Goal: Task Accomplishment & Management: Manage account settings

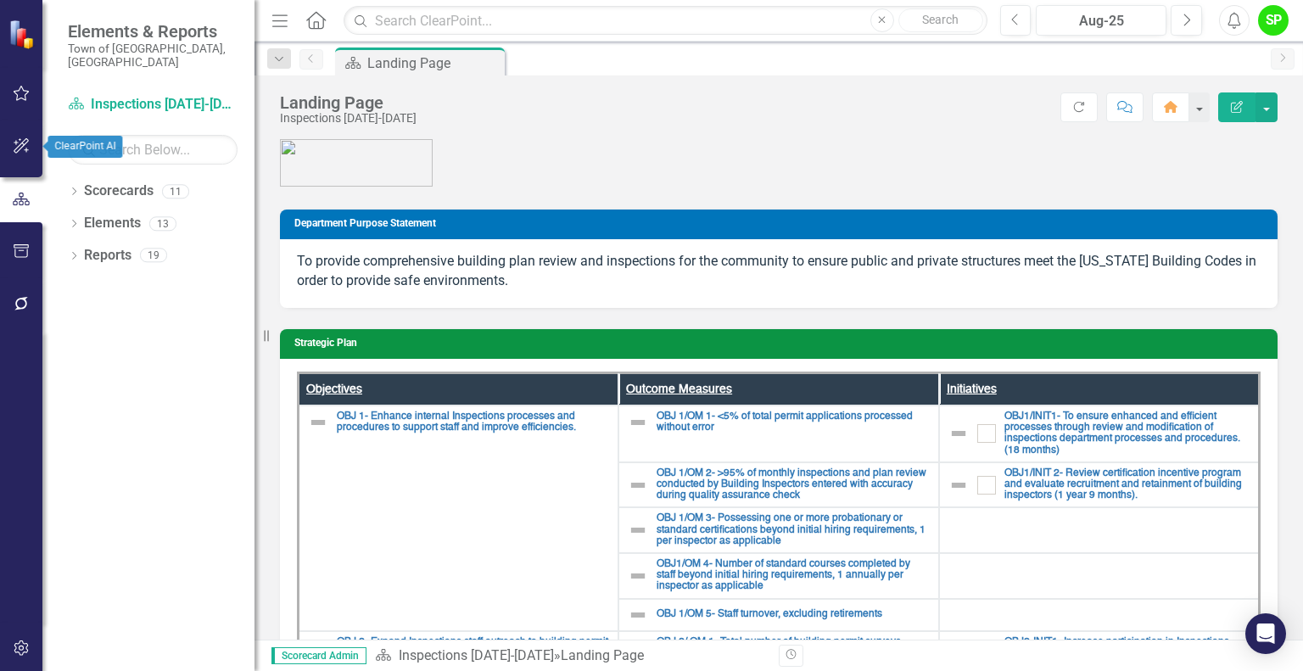
click at [17, 147] on icon "button" at bounding box center [21, 145] width 15 height 15
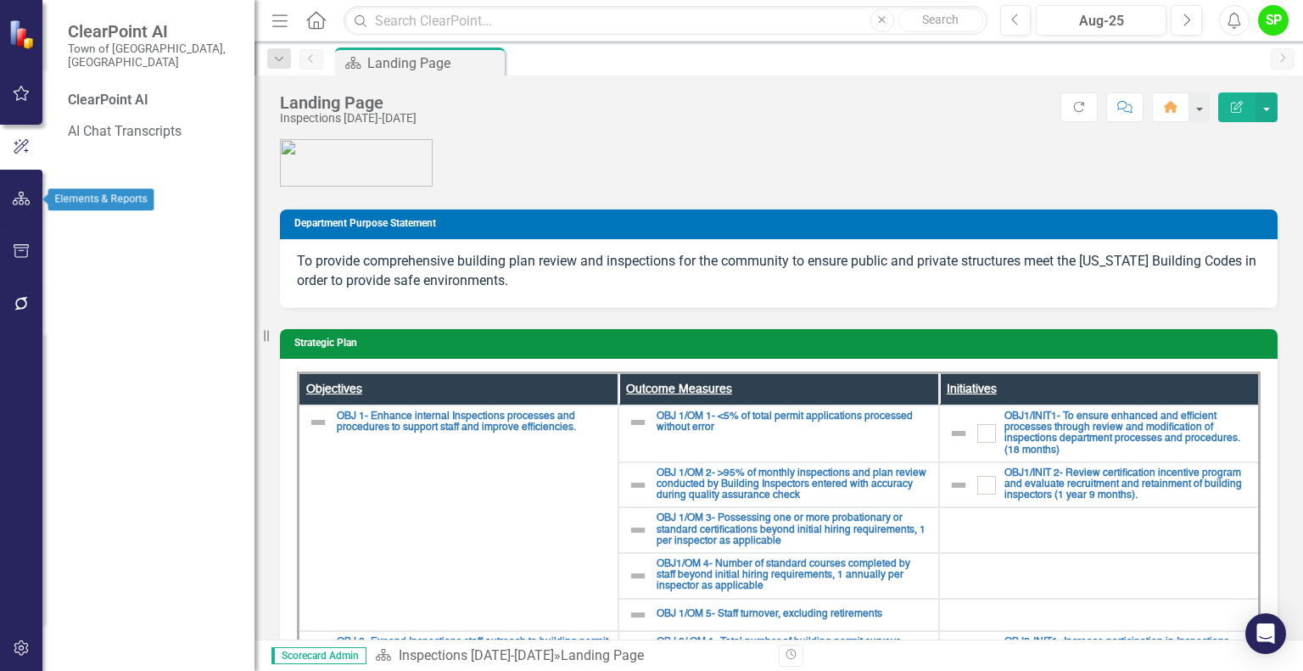
click at [11, 204] on button "button" at bounding box center [22, 200] width 38 height 36
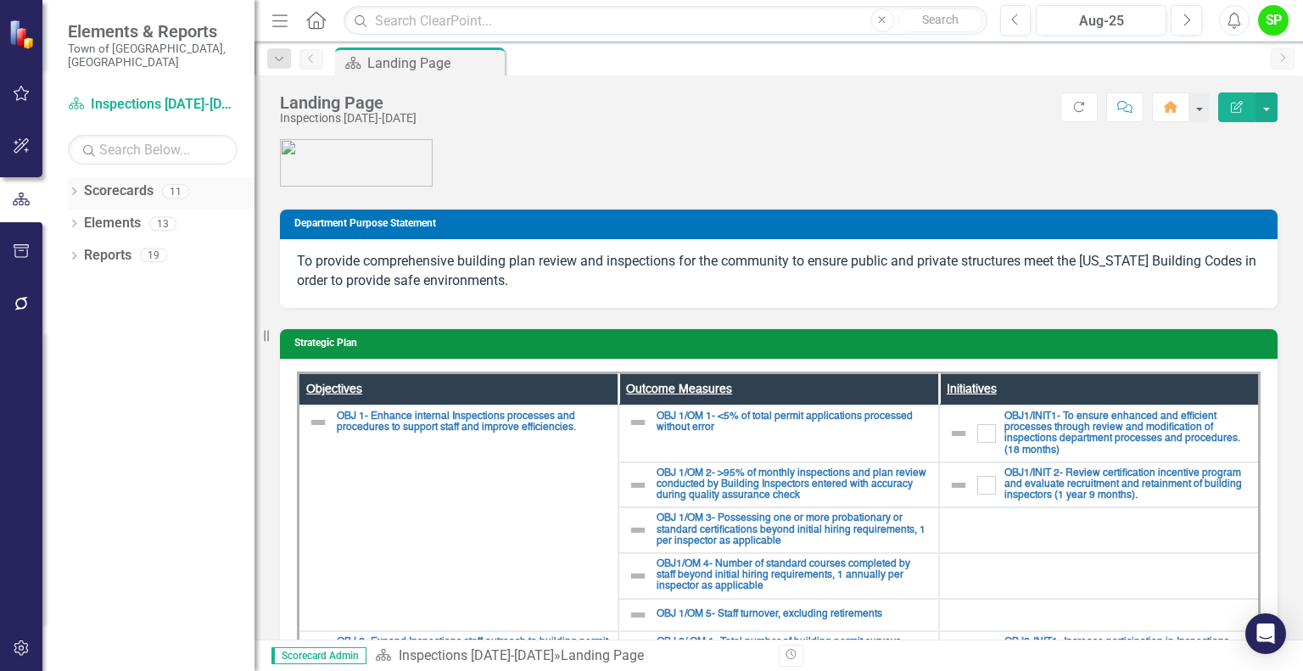
click at [126, 185] on link "Scorecards" at bounding box center [119, 192] width 70 height 20
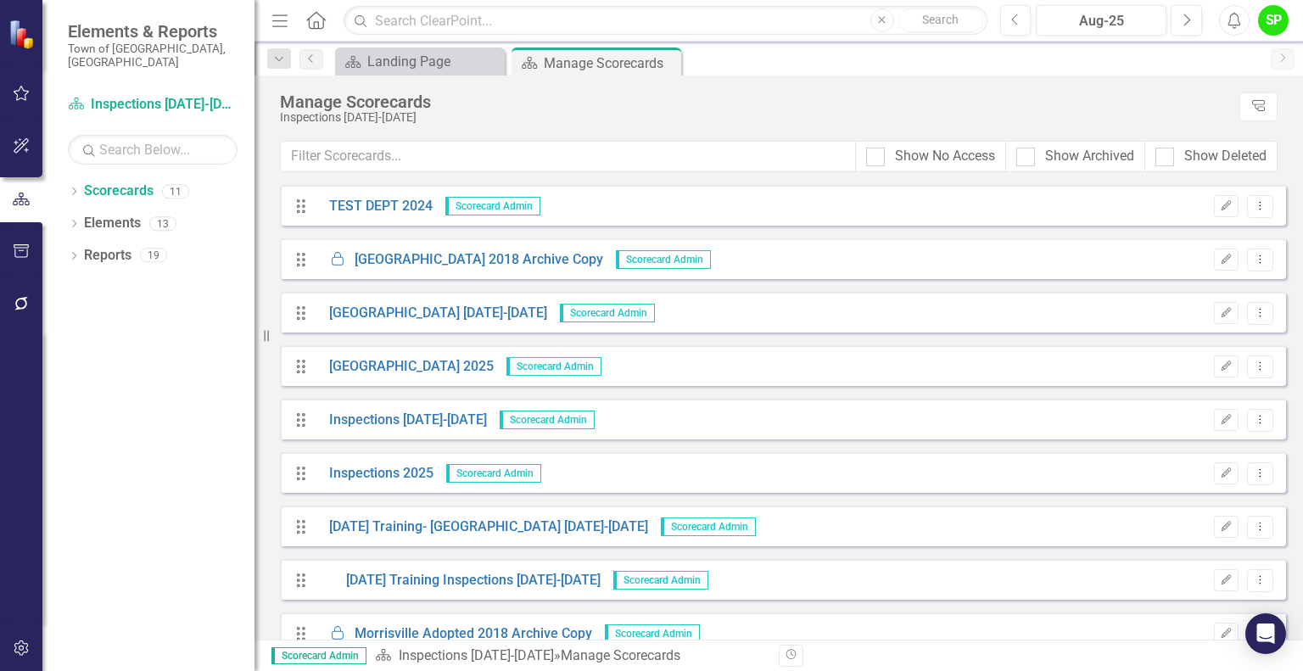
click at [1282, 29] on div "SP" at bounding box center [1273, 20] width 31 height 31
click at [387, 474] on link "Inspections 2025" at bounding box center [375, 474] width 117 height 20
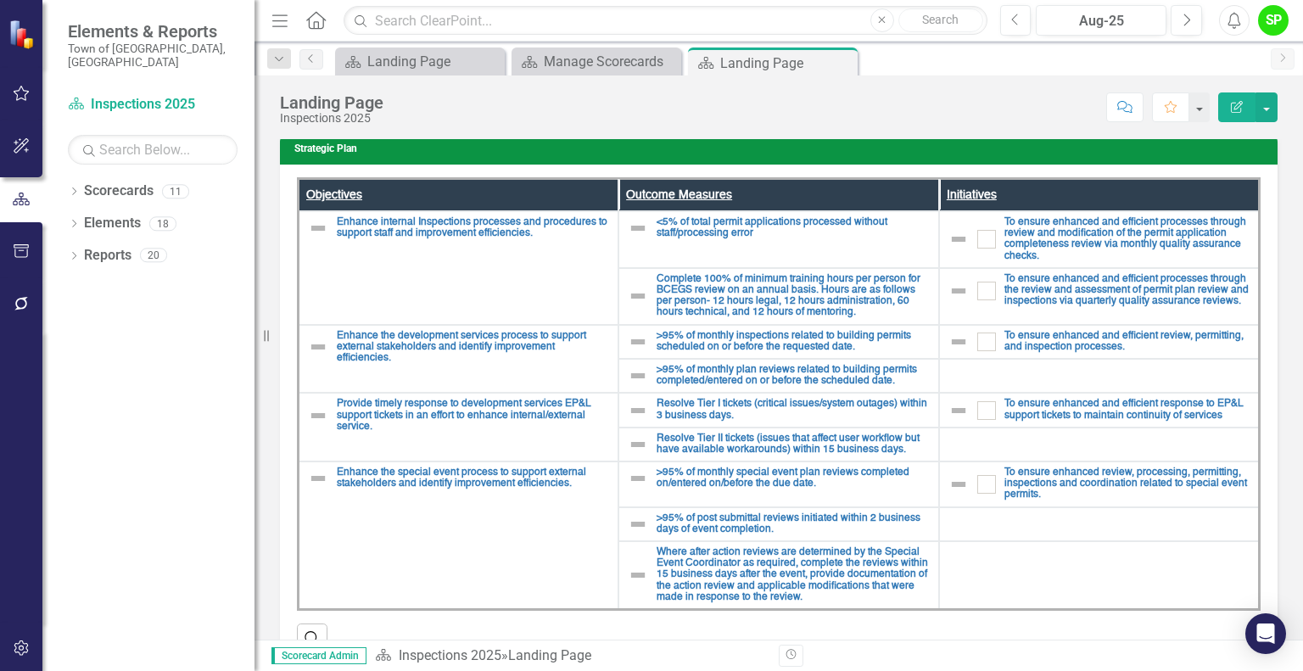
scroll to position [236, 0]
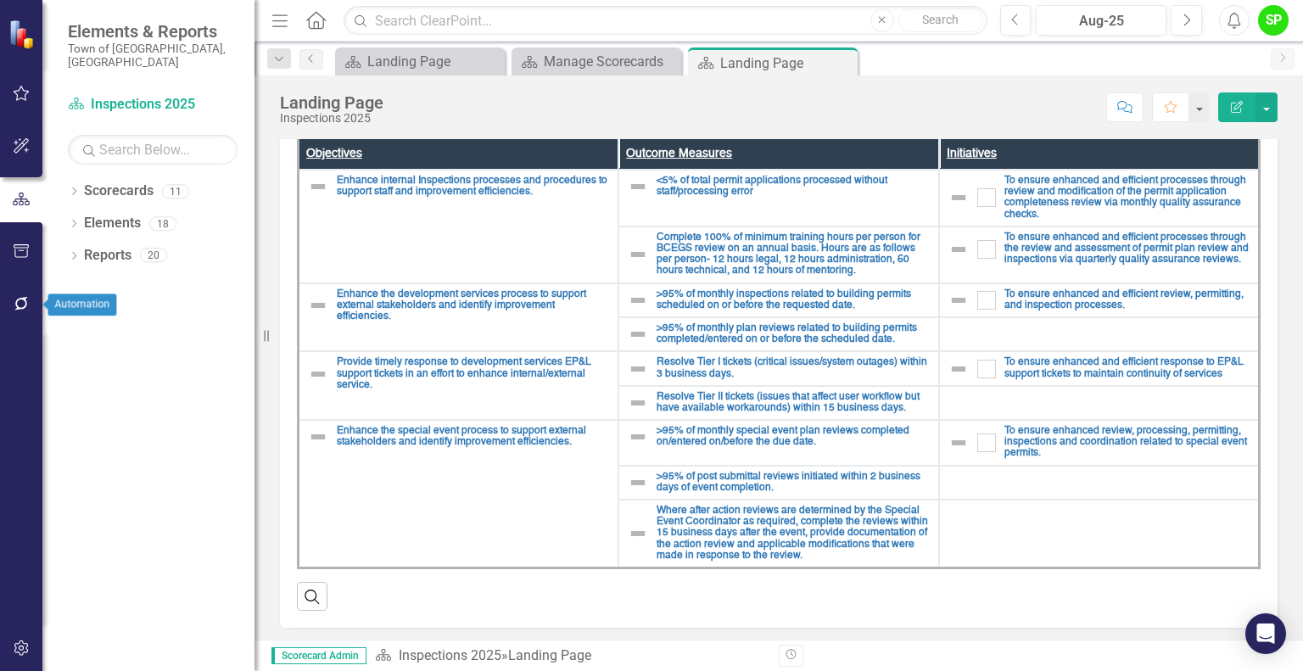
click at [19, 298] on icon "button" at bounding box center [21, 304] width 14 height 14
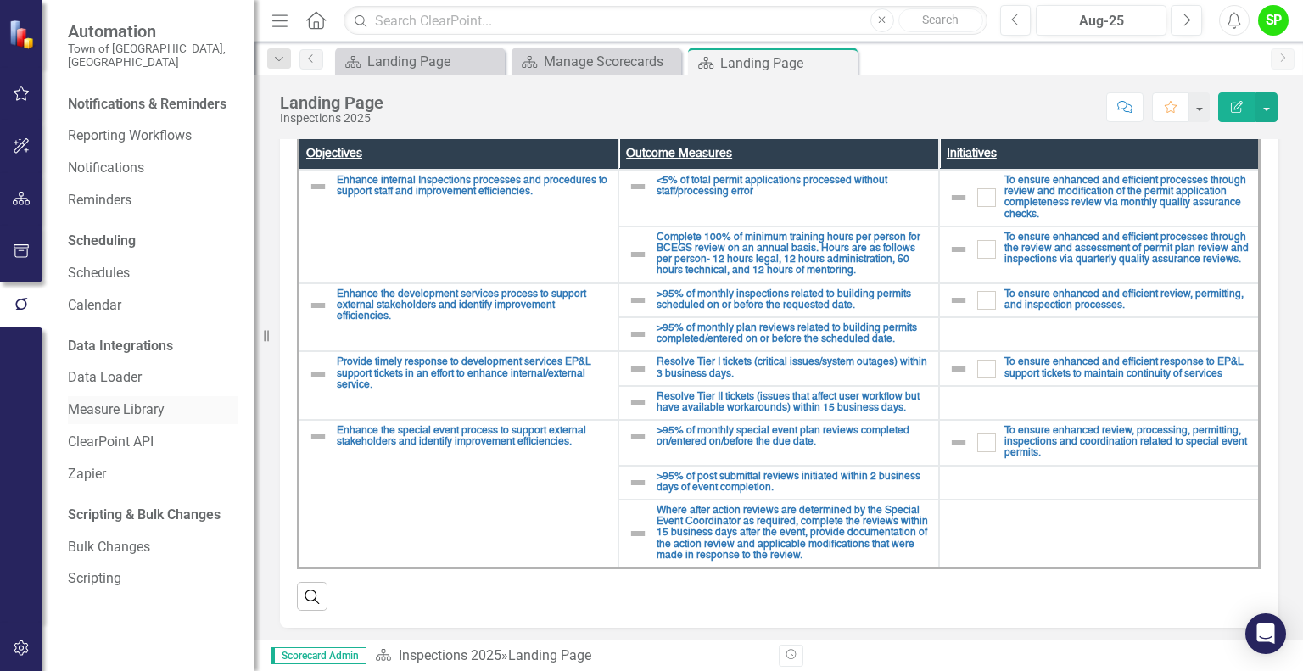
click at [122, 401] on link "Measure Library" at bounding box center [153, 411] width 170 height 20
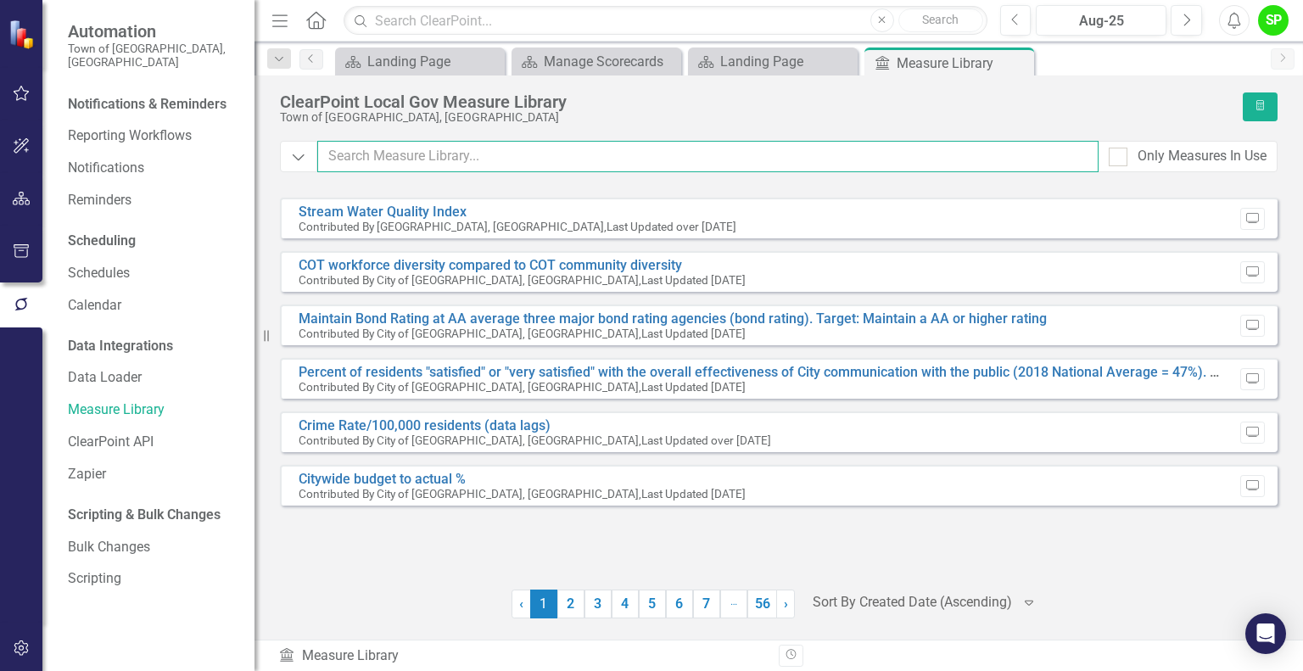
click at [429, 154] on input "text" at bounding box center [708, 156] width 782 height 31
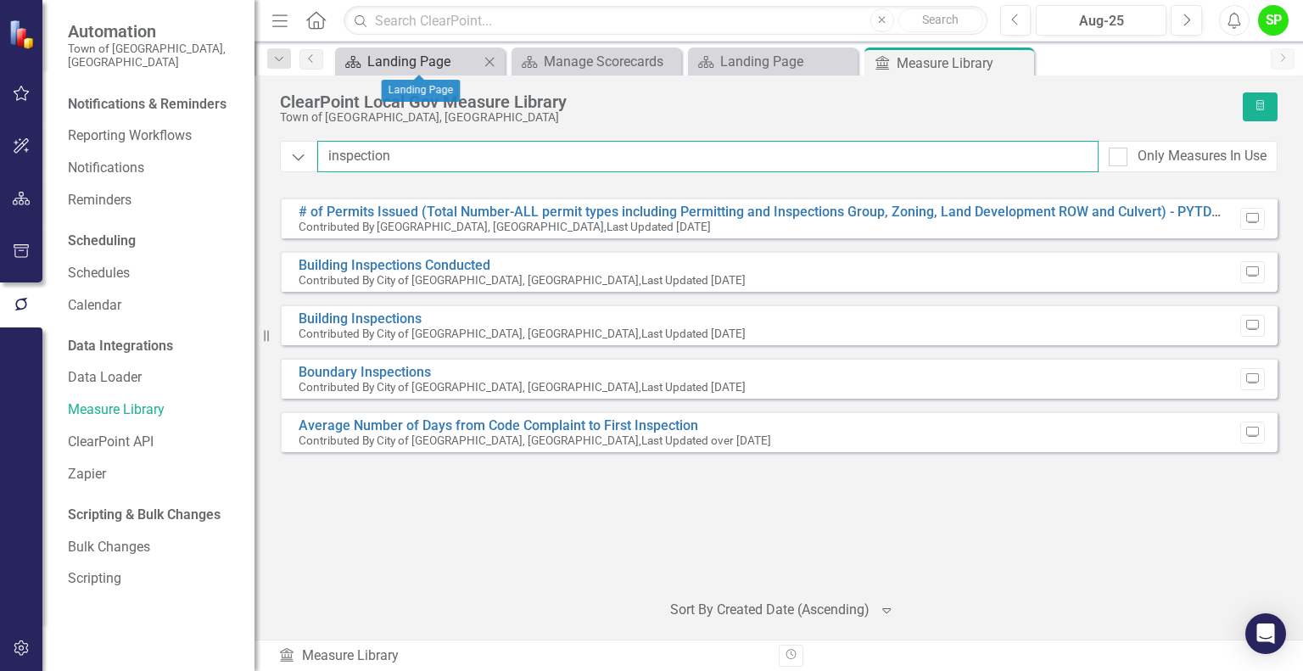
type input "inspection"
click at [428, 67] on div "Landing Page" at bounding box center [423, 61] width 112 height 21
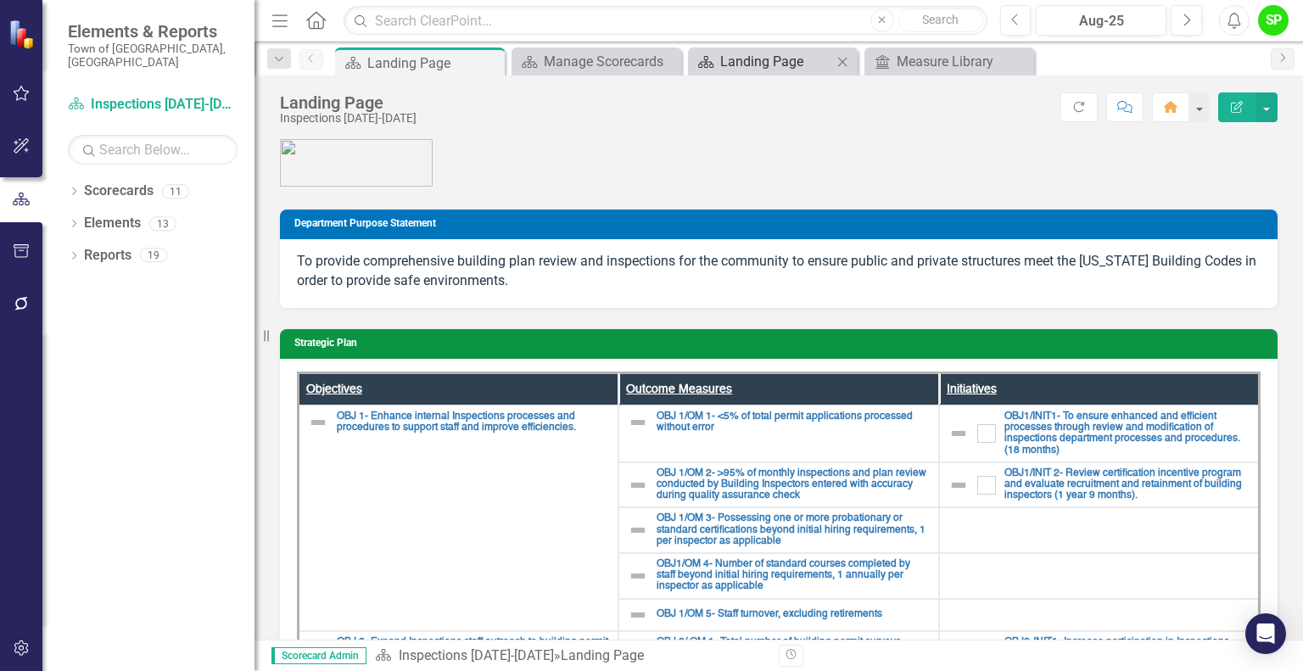
click at [782, 57] on div "Landing Page" at bounding box center [776, 61] width 112 height 21
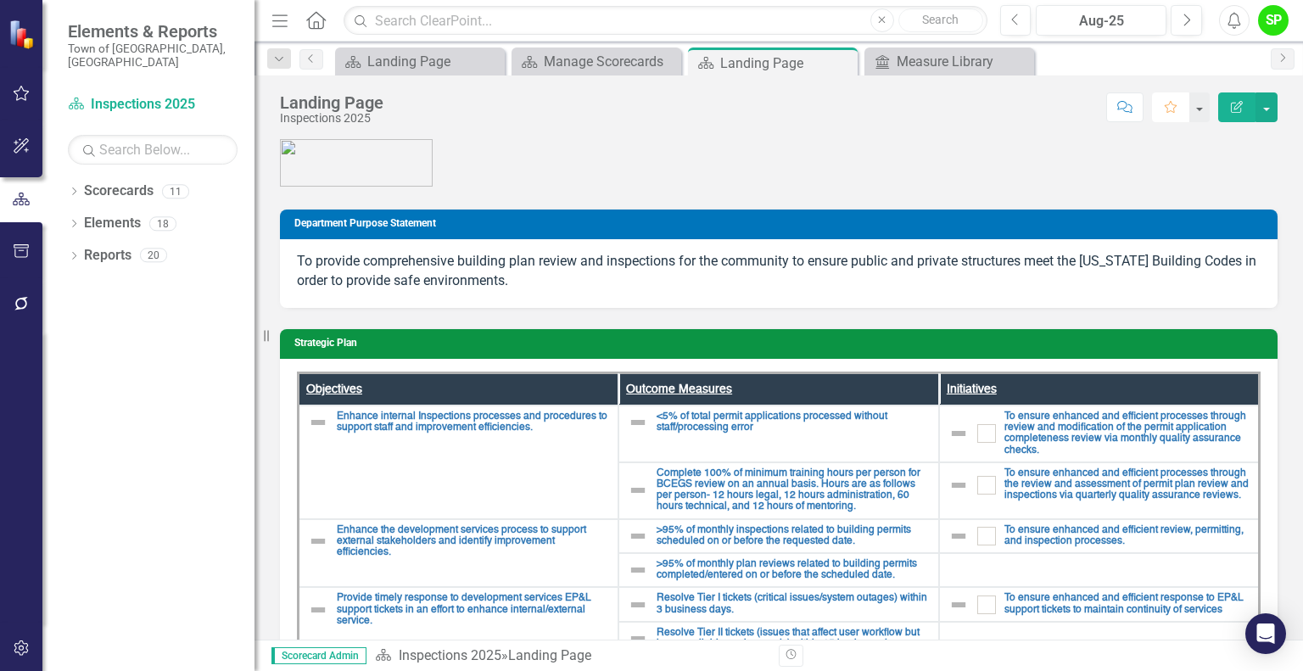
click at [1171, 109] on icon "Favorite" at bounding box center [1170, 107] width 15 height 12
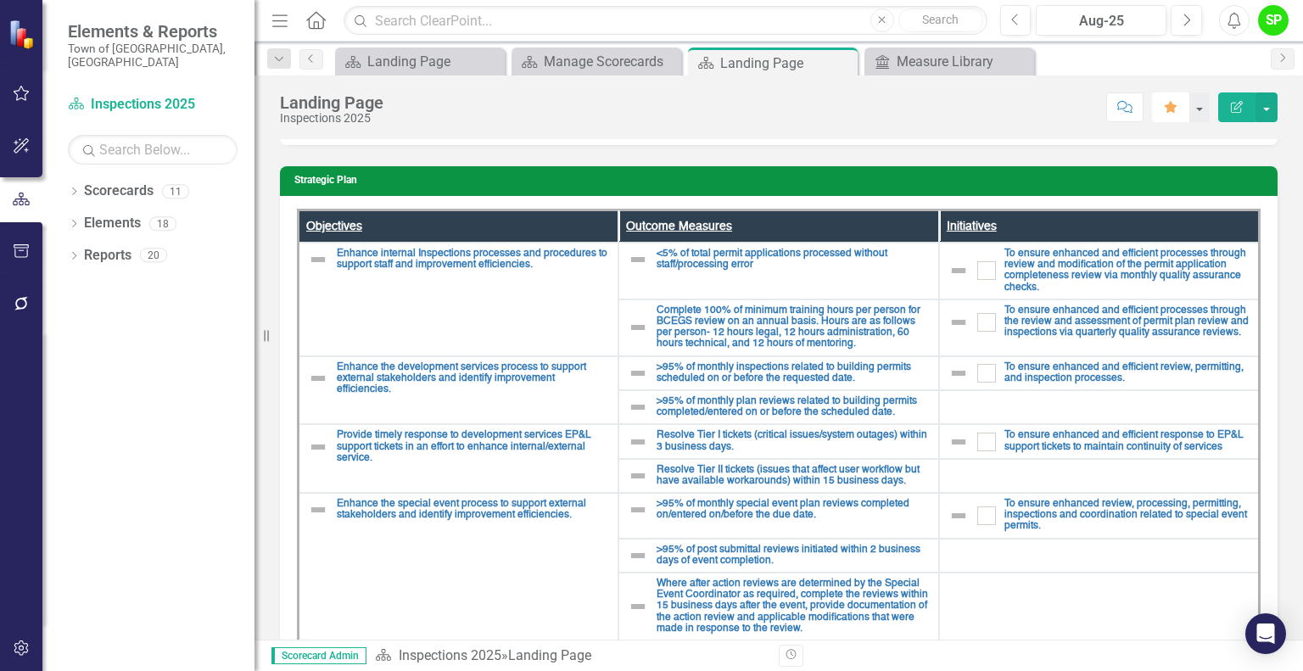
scroll to position [170, 0]
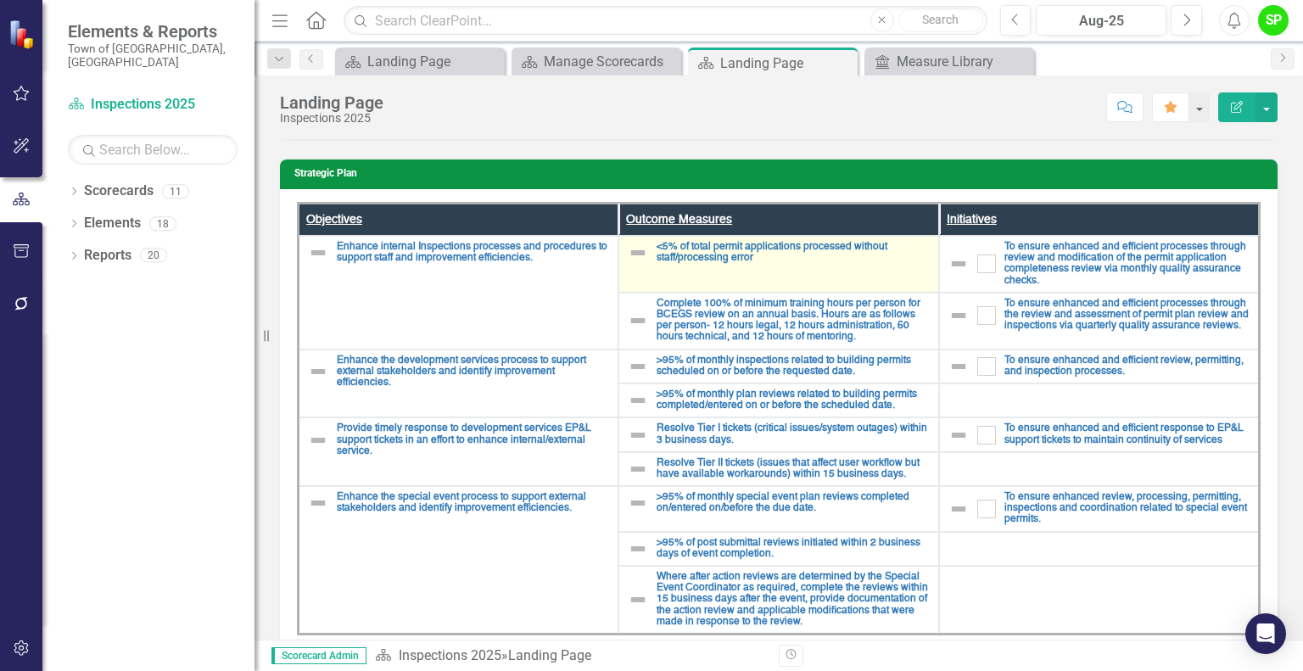
click at [714, 237] on td "<5% of total permit applications processed without staff/processing error Edit …" at bounding box center [779, 264] width 321 height 57
click at [715, 255] on link "<5% of total permit applications processed without staff/processing error" at bounding box center [793, 253] width 273 height 22
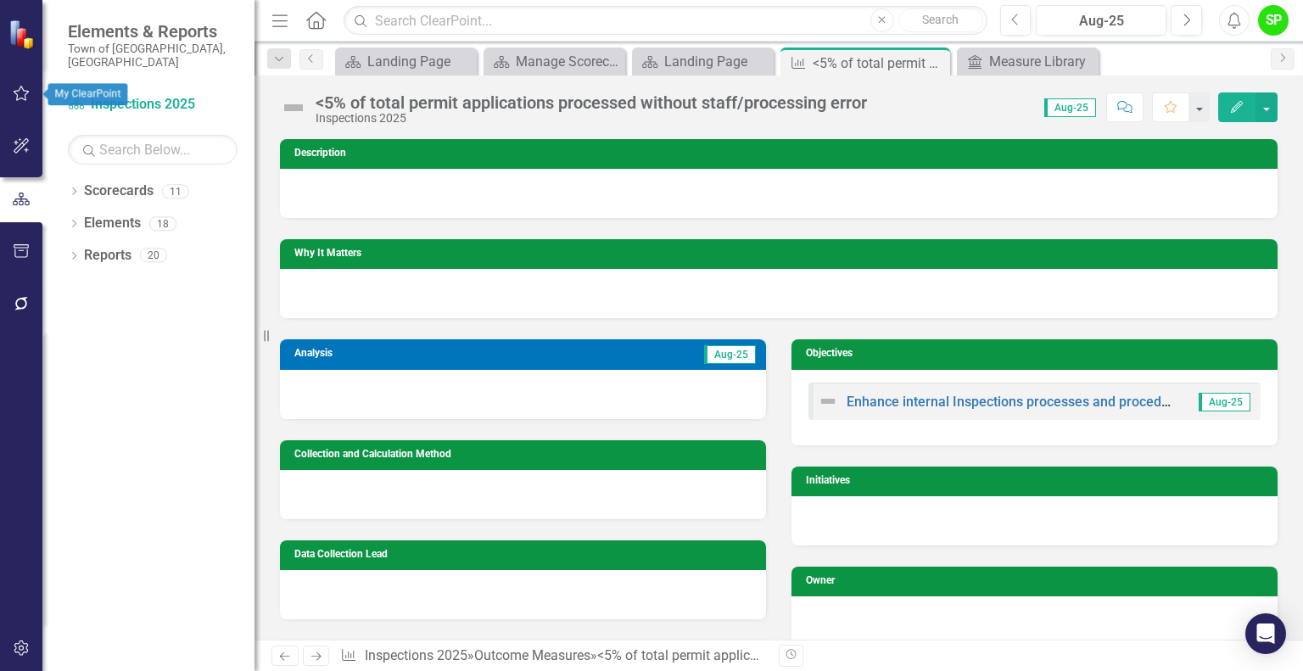
click at [25, 99] on icon "button" at bounding box center [22, 93] width 16 height 15
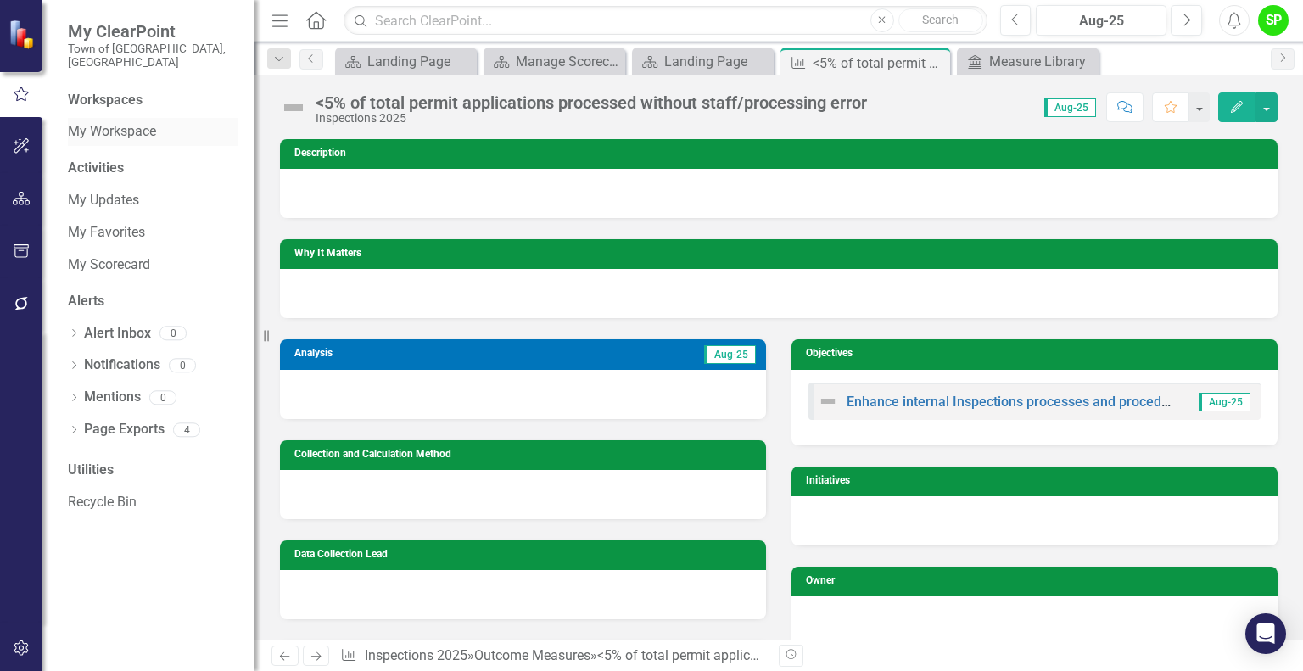
click at [91, 122] on link "My Workspace" at bounding box center [153, 132] width 170 height 20
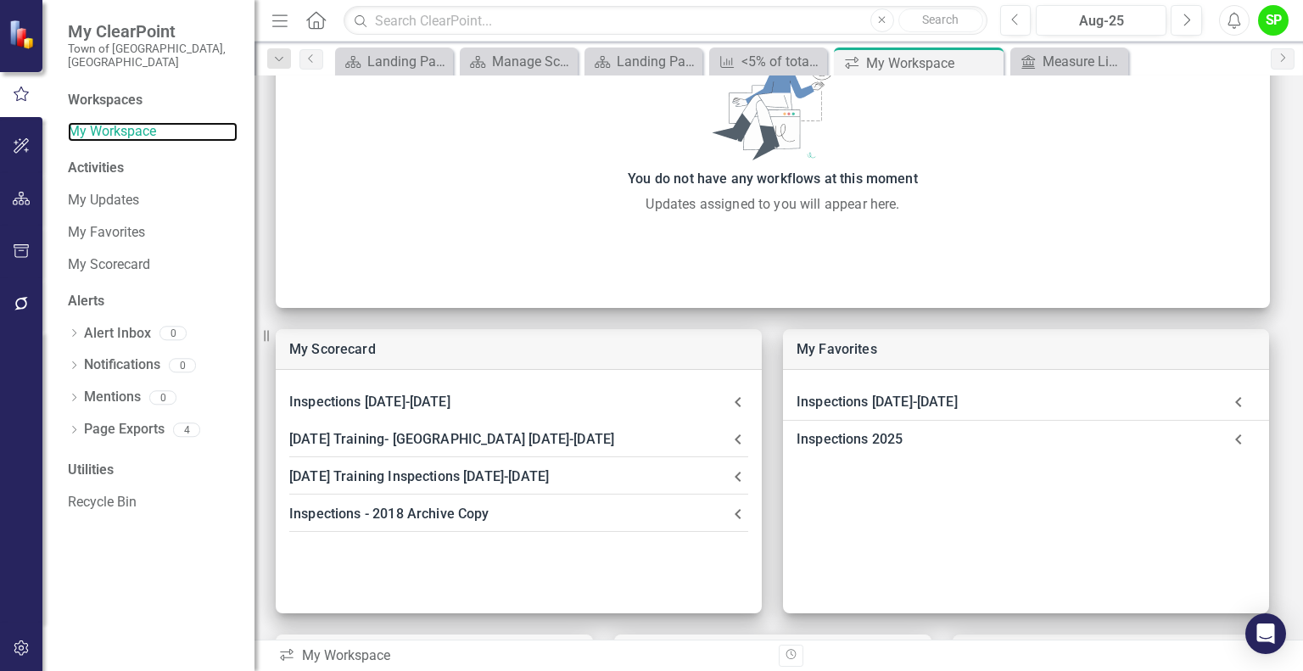
scroll to position [214, 0]
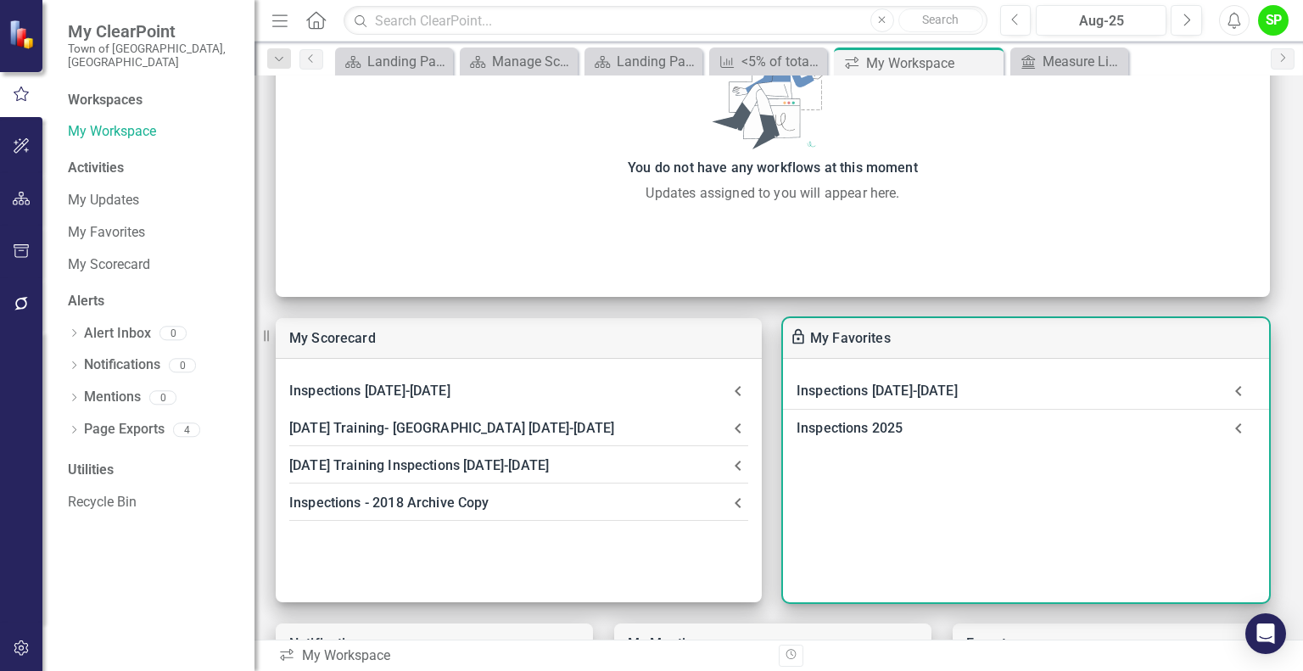
click at [867, 435] on div "Inspections 2025" at bounding box center [1009, 429] width 425 height 24
click at [863, 475] on link "Landing Page" at bounding box center [881, 474] width 86 height 16
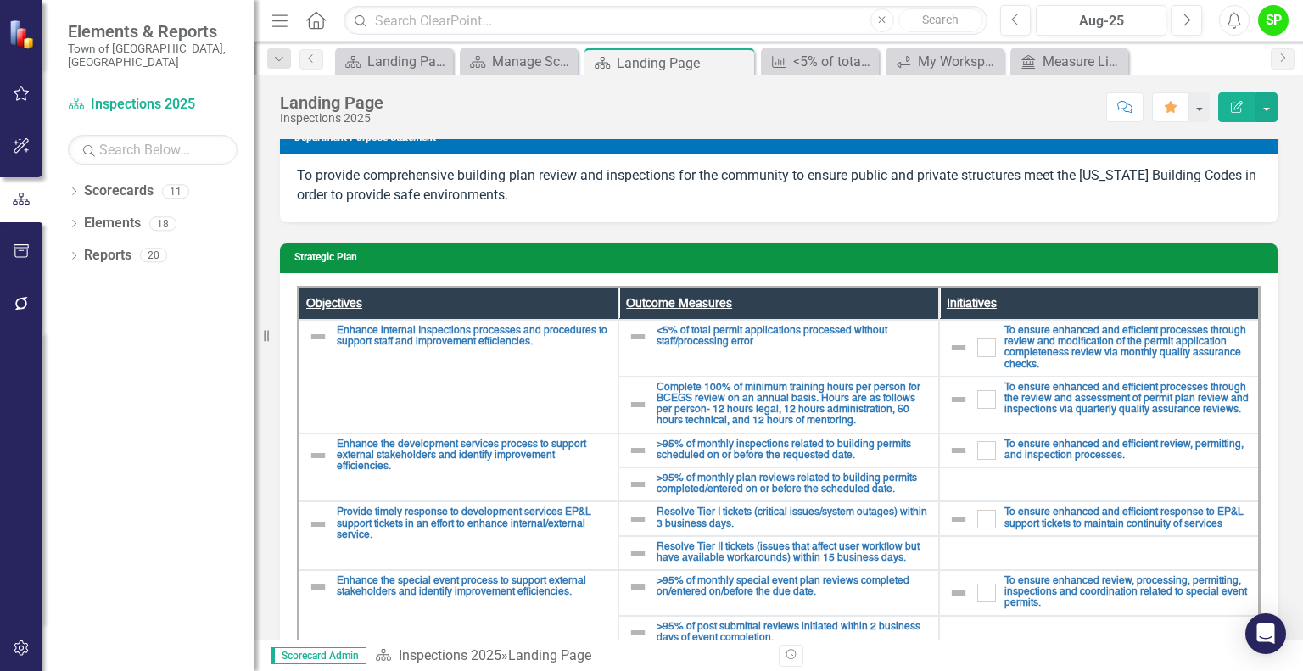
scroll to position [92, 0]
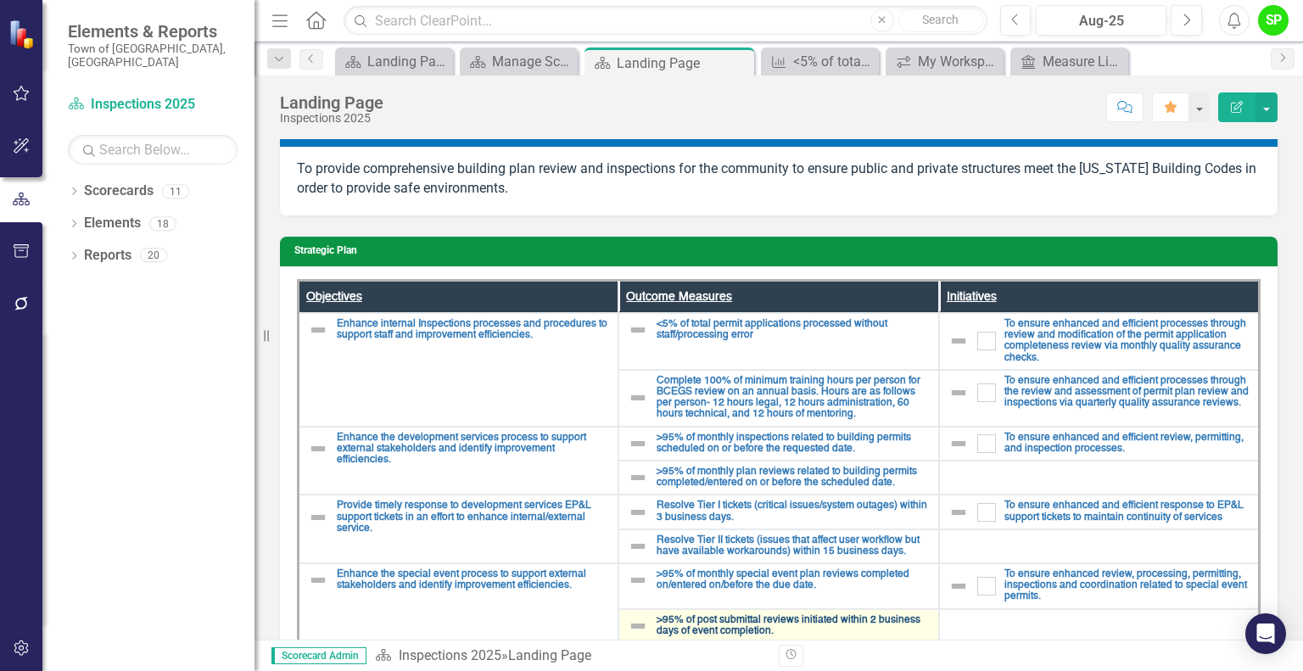
click at [871, 615] on link ">95% of post submittal reviews initiated within 2 business days of event comple…" at bounding box center [793, 626] width 273 height 22
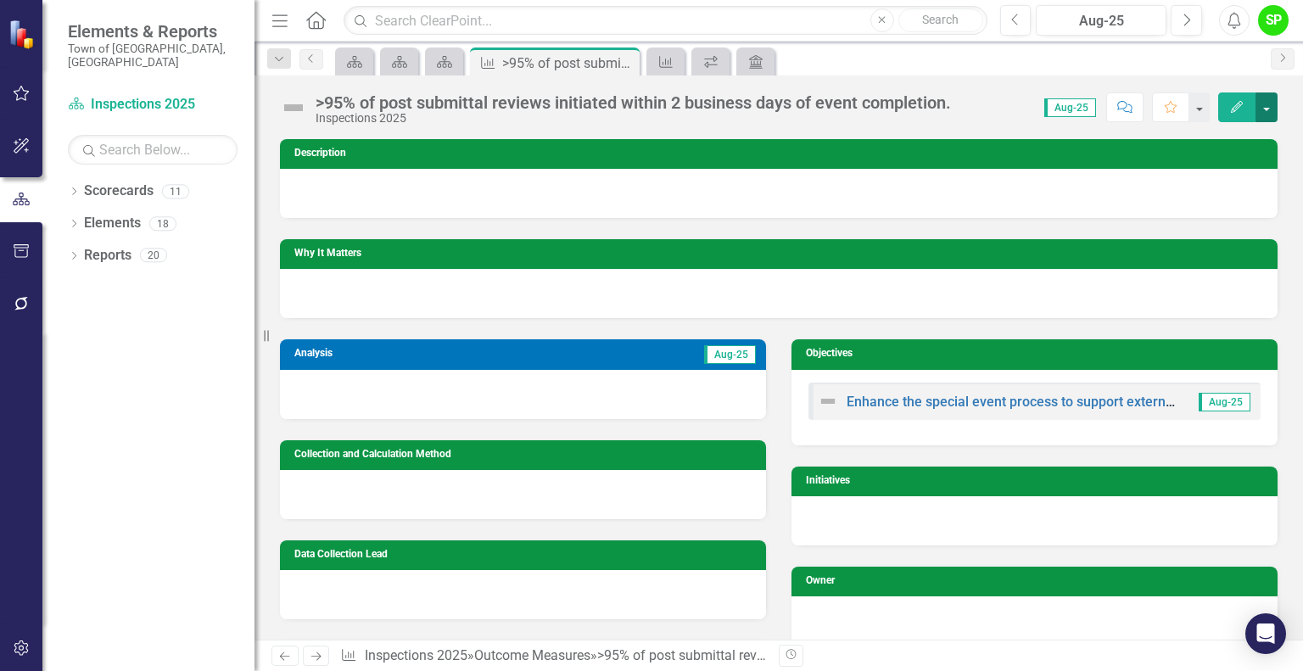
click at [1275, 105] on button "button" at bounding box center [1267, 107] width 22 height 30
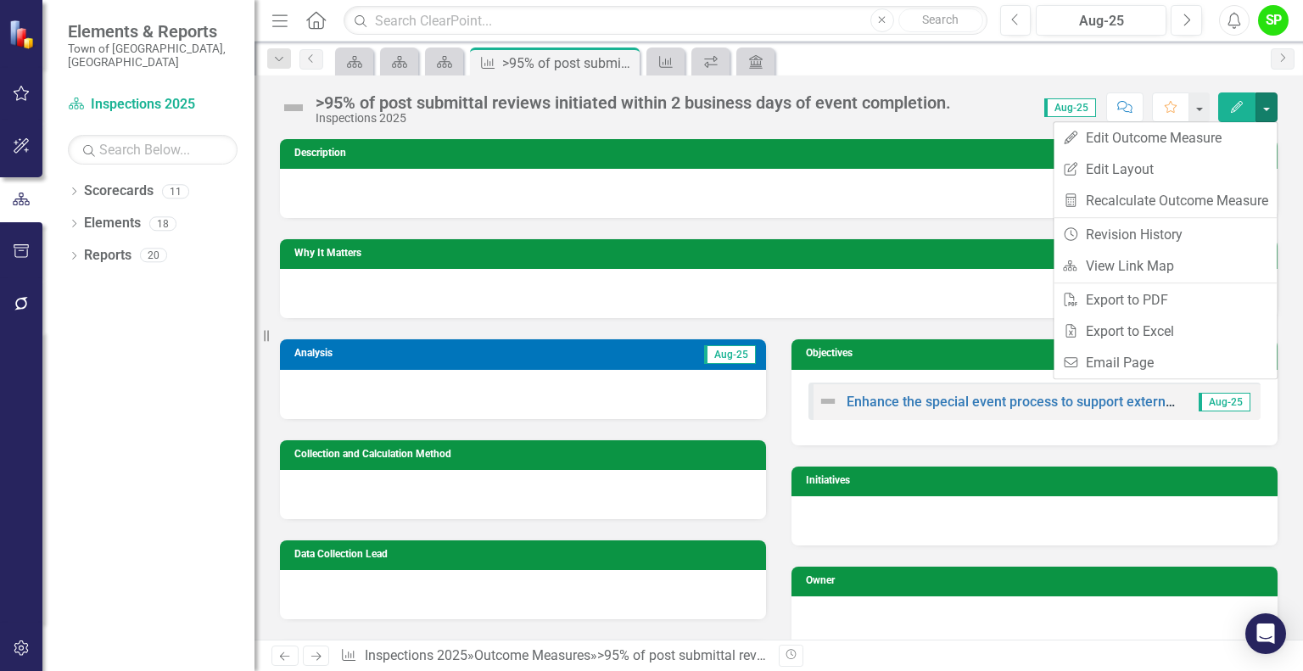
click at [973, 64] on div "Scorecard Scorecard Scorecard Outcome Measure >95% of post submittal reviews in…" at bounding box center [797, 61] width 931 height 27
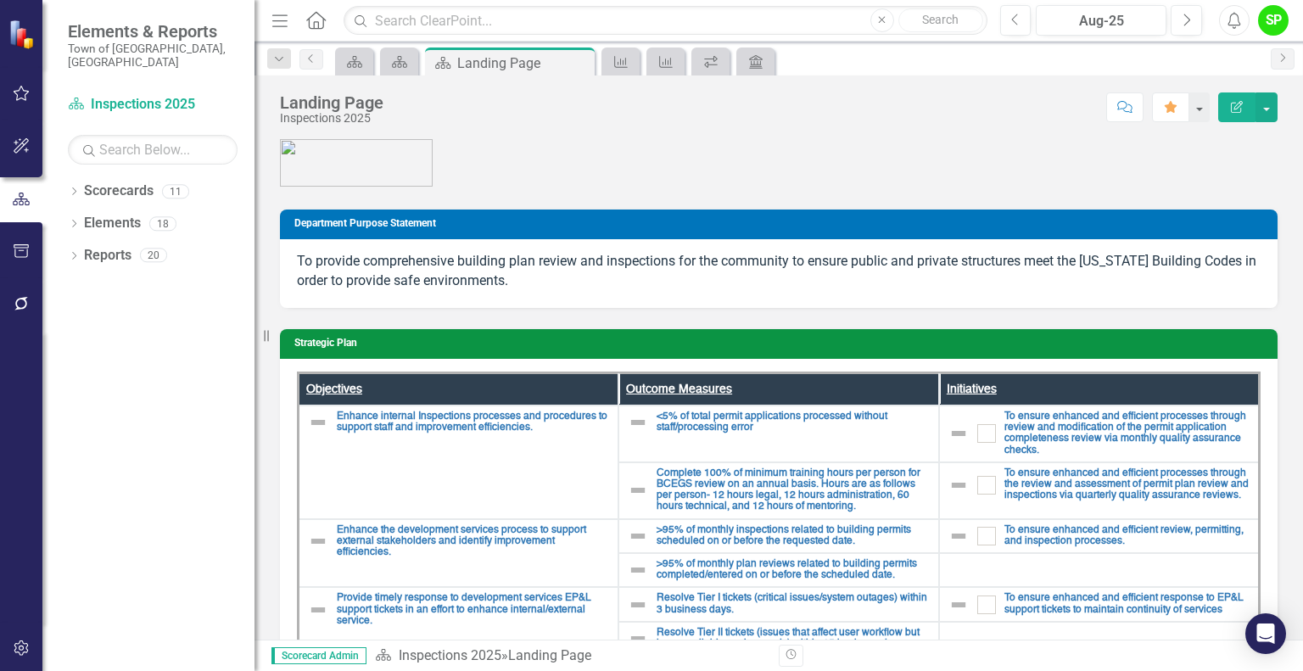
scroll to position [236, 0]
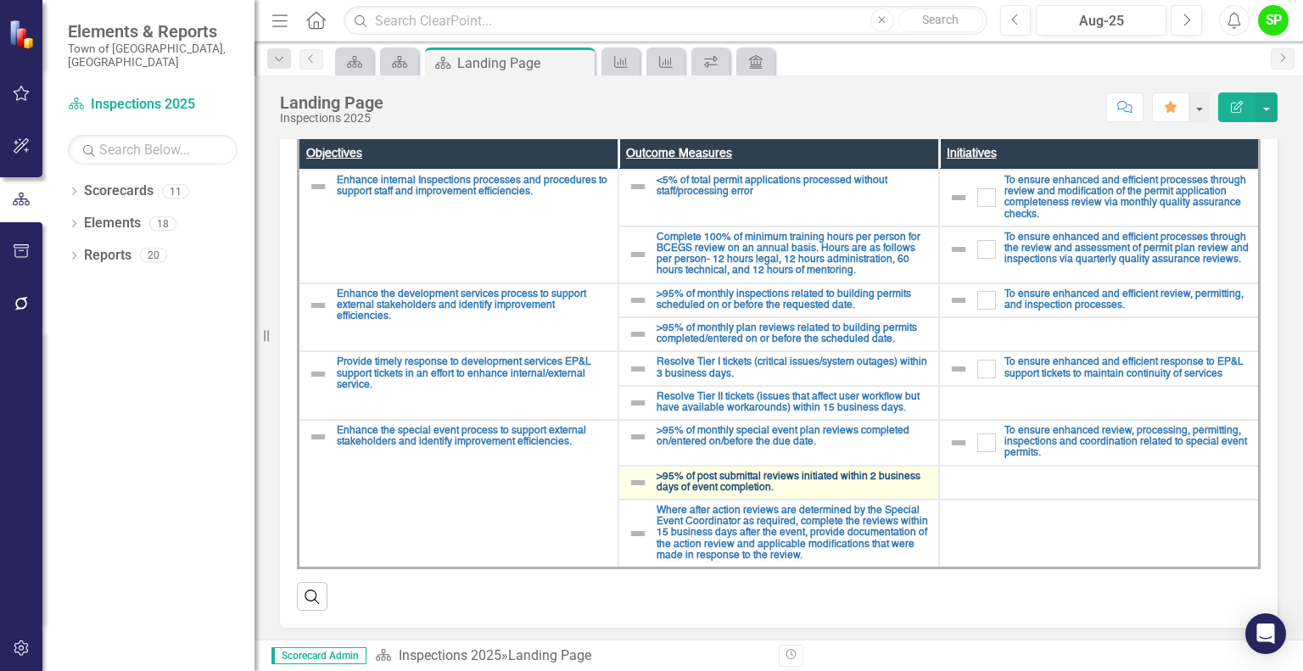
click at [719, 483] on link ">95% of post submittal reviews initiated within 2 business days of event comple…" at bounding box center [793, 483] width 273 height 22
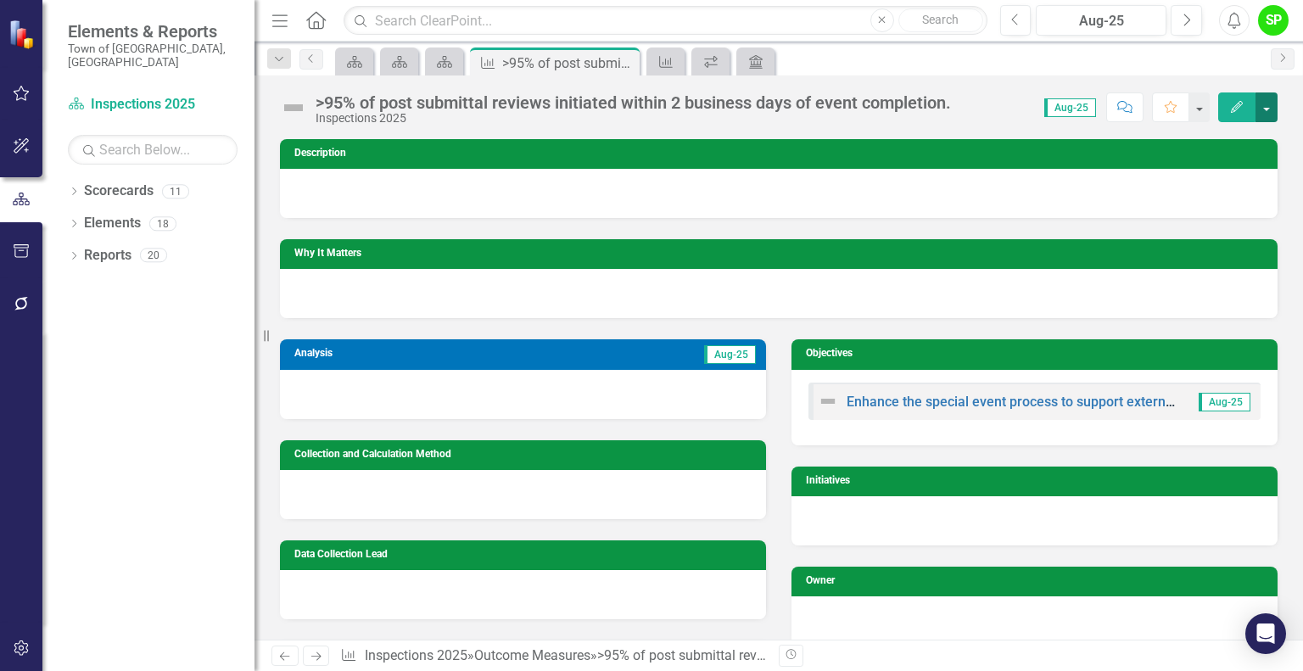
click at [1264, 111] on button "button" at bounding box center [1267, 107] width 22 height 30
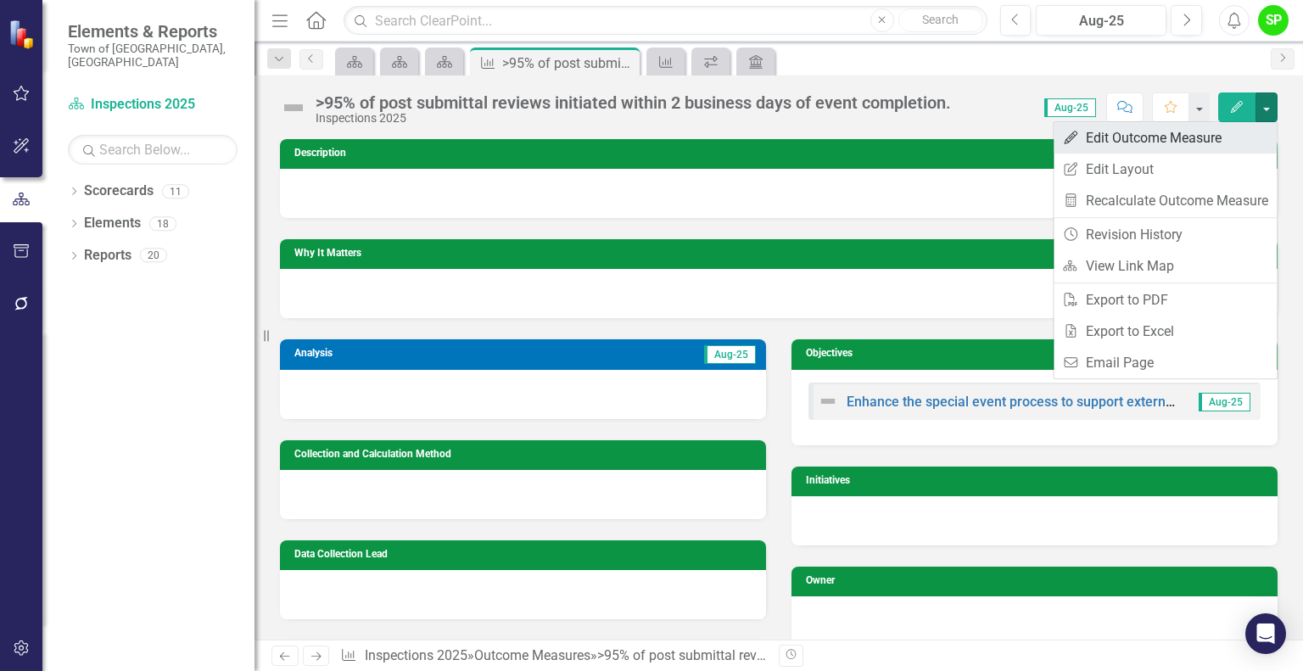
click at [1160, 138] on link "Edit Edit Outcome Measure" at bounding box center [1165, 137] width 223 height 31
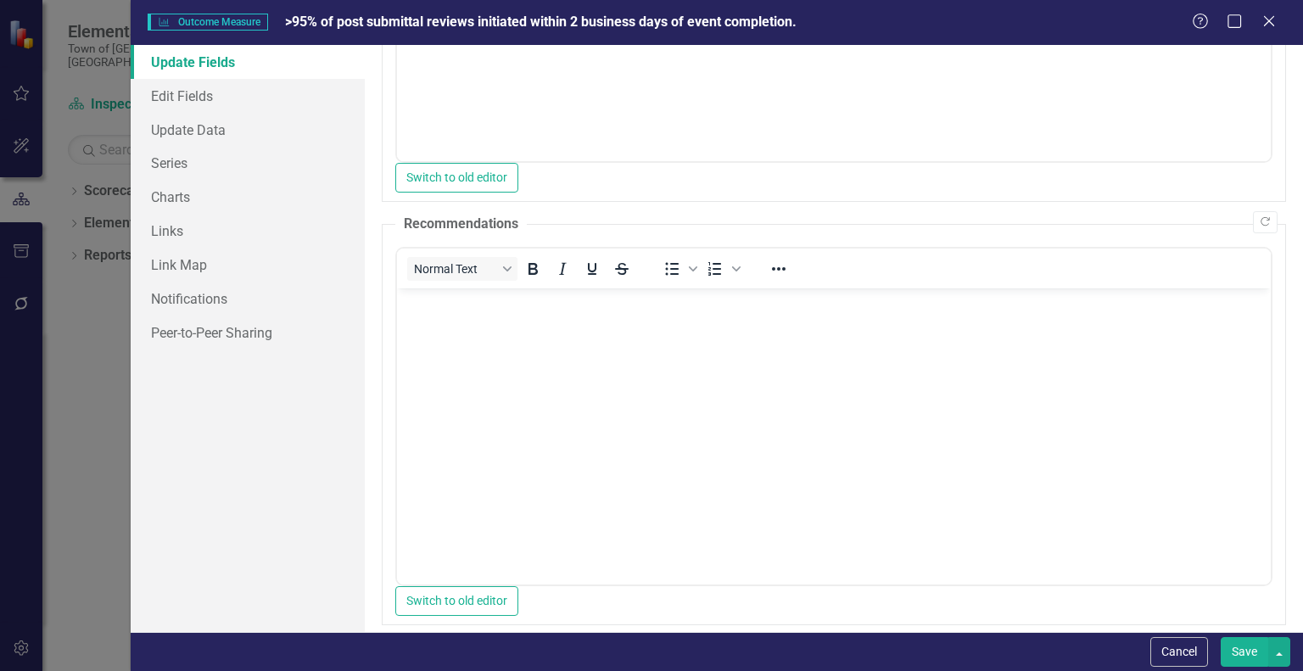
scroll to position [359, 0]
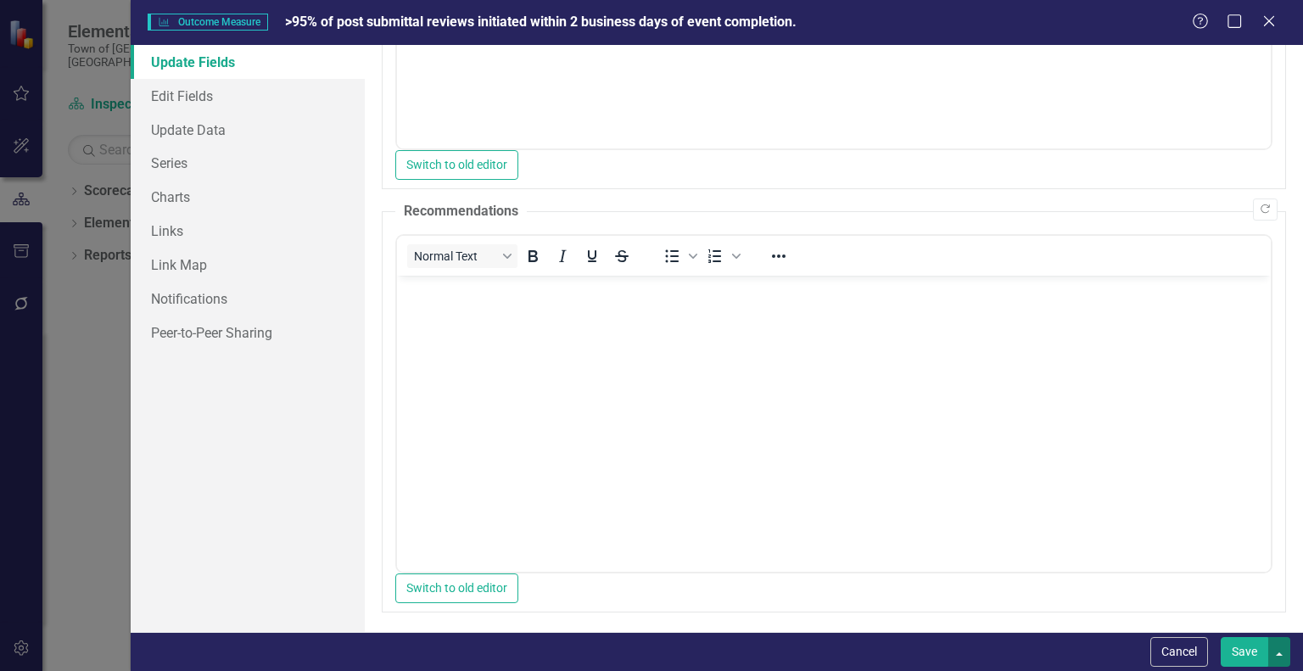
click at [1280, 654] on button "button" at bounding box center [1280, 652] width 22 height 30
click at [1197, 647] on button "Cancel" at bounding box center [1180, 652] width 58 height 30
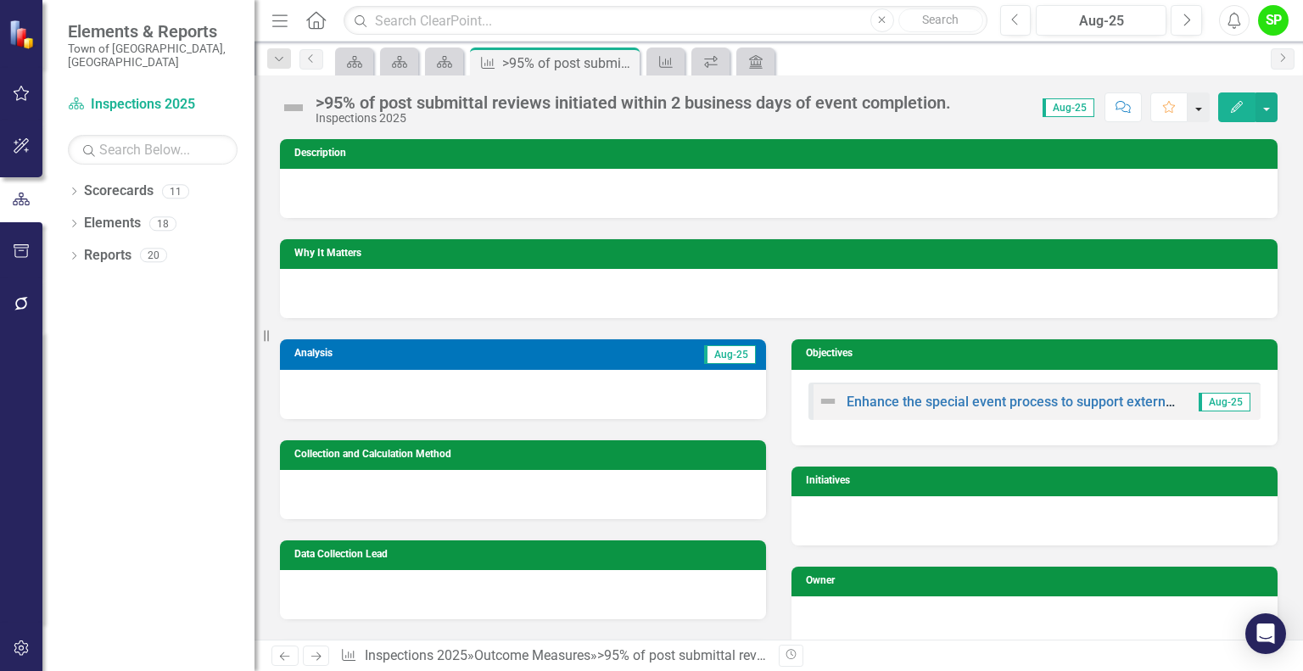
click at [1204, 111] on button "button" at bounding box center [1199, 107] width 22 height 30
click at [110, 97] on link "Scorecard Inspections 2025" at bounding box center [153, 105] width 170 height 20
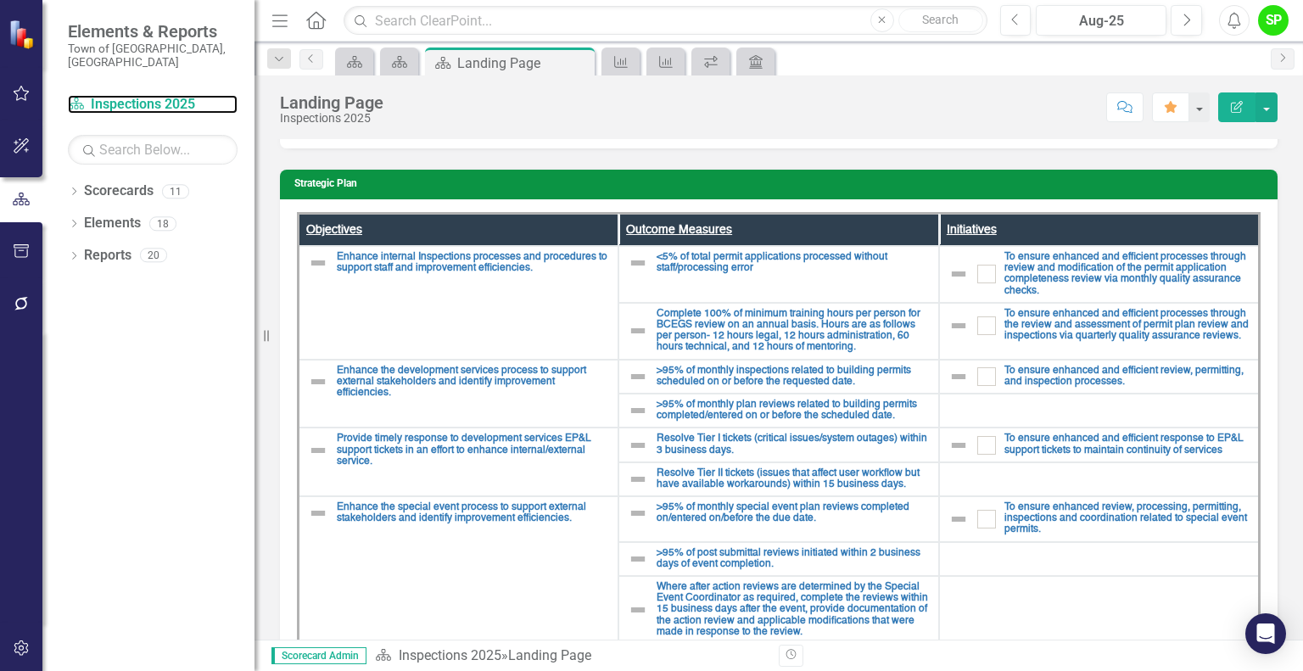
scroll to position [185, 0]
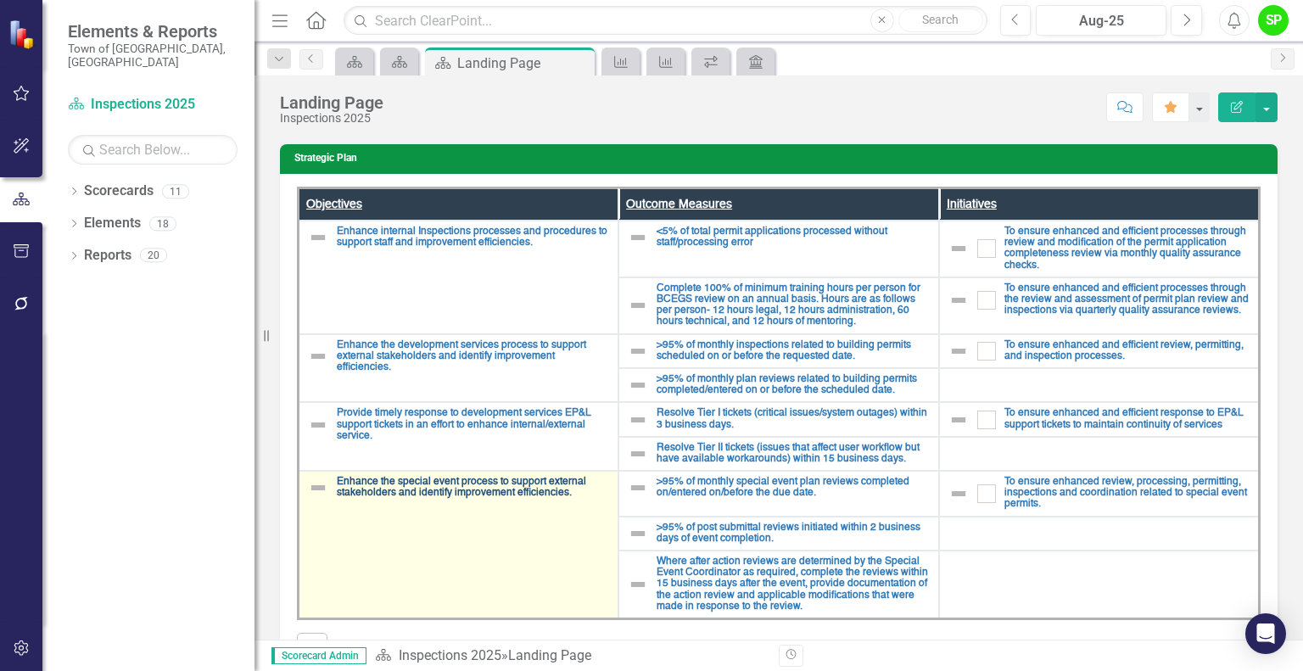
click at [500, 488] on link "Enhance the special event process to support external stakeholders and identify…" at bounding box center [473, 488] width 272 height 22
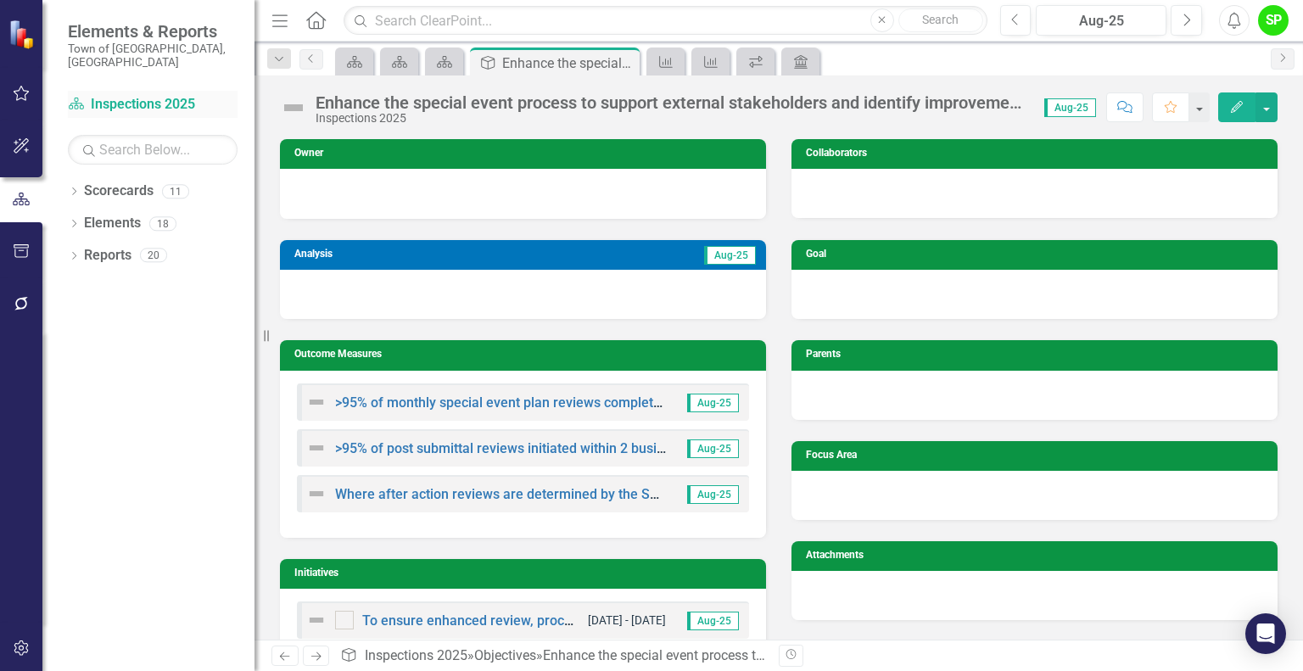
click at [120, 95] on link "Scorecard Inspections 2025" at bounding box center [153, 105] width 170 height 20
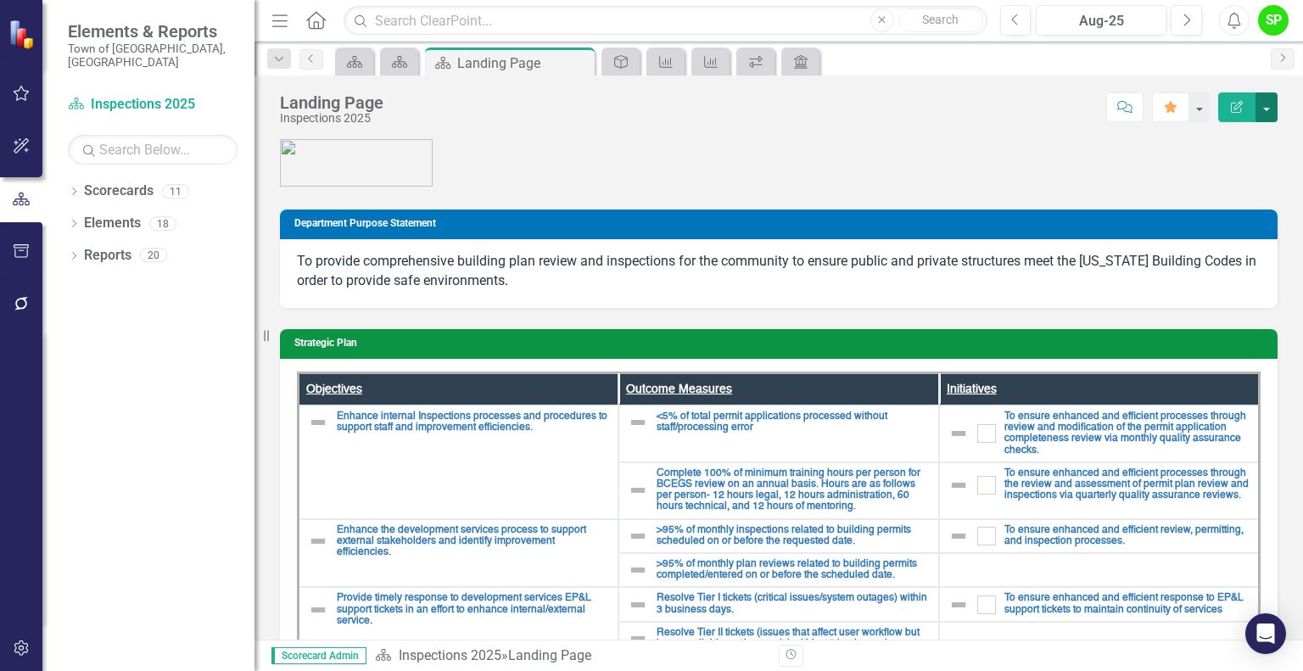
click at [1269, 111] on button "button" at bounding box center [1267, 107] width 22 height 30
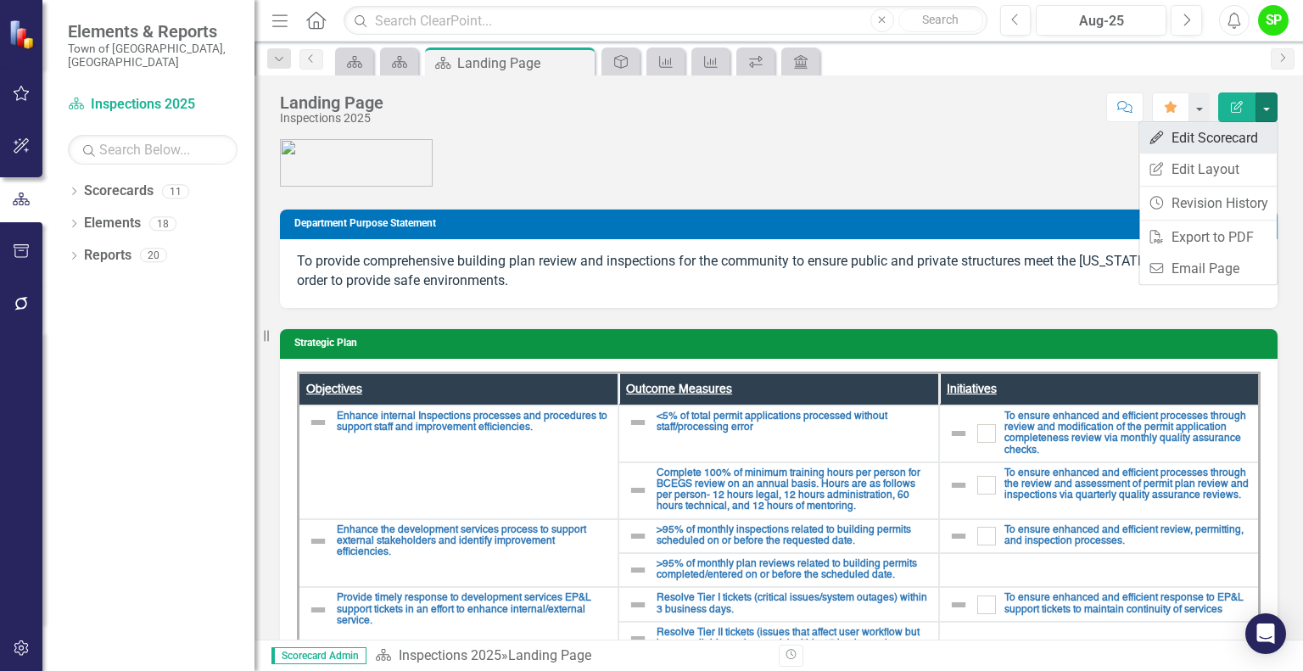
click at [1254, 135] on link "Edit Edit Scorecard" at bounding box center [1208, 137] width 137 height 31
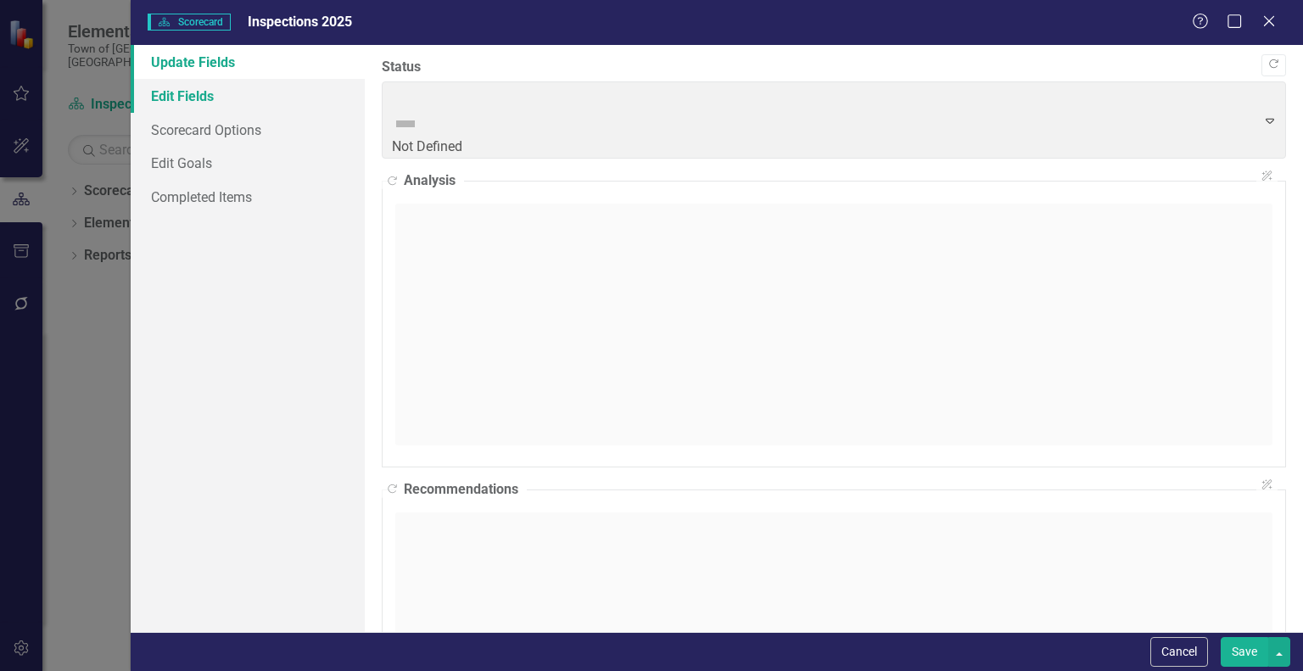
click at [199, 103] on link "Edit Fields" at bounding box center [248, 96] width 234 height 34
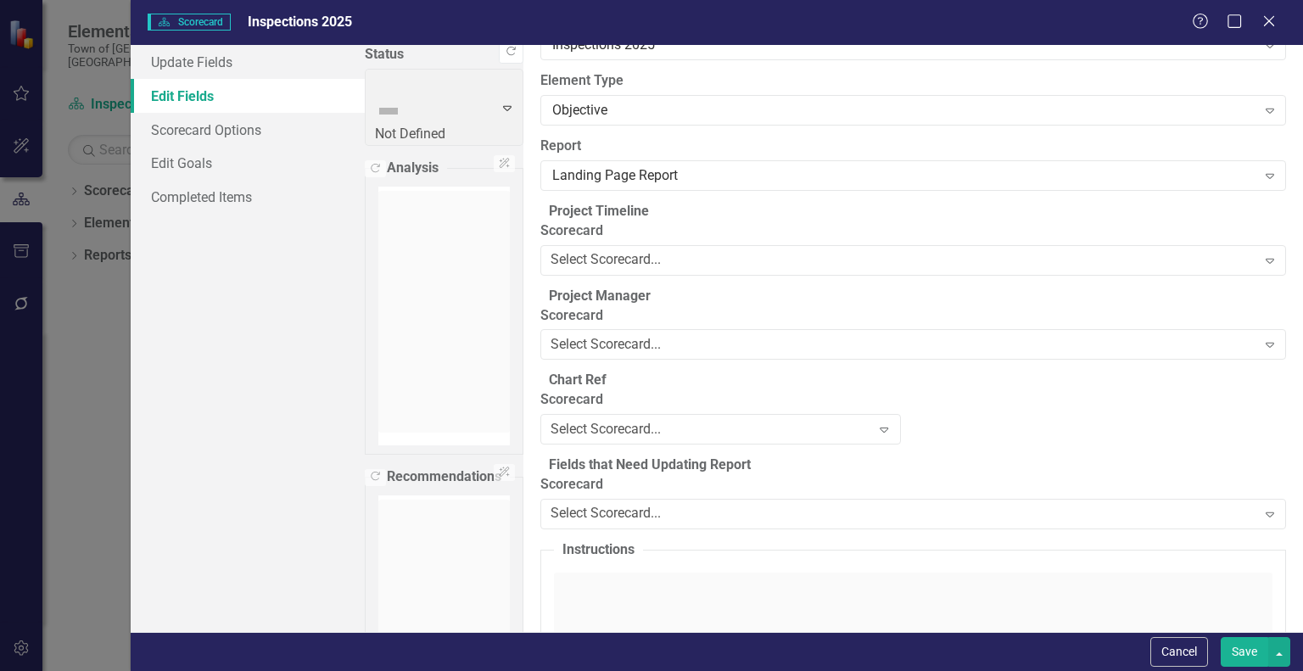
scroll to position [3471, 0]
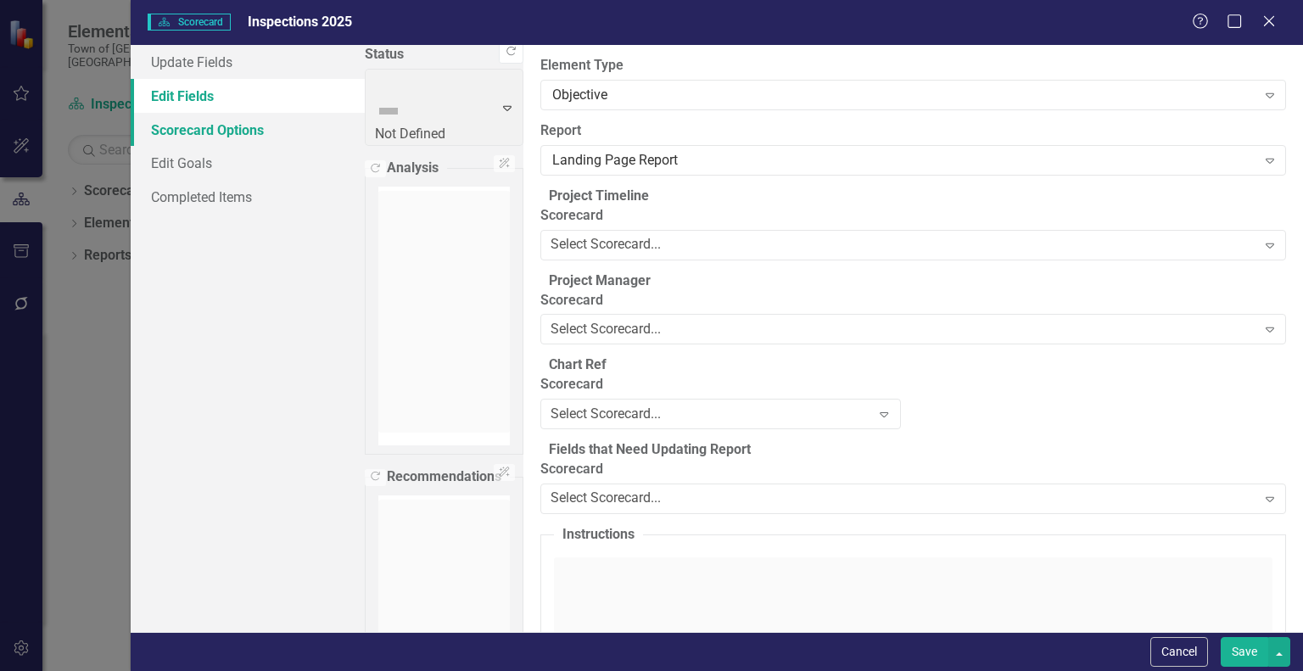
click at [251, 136] on link "Scorecard Options" at bounding box center [248, 130] width 234 height 34
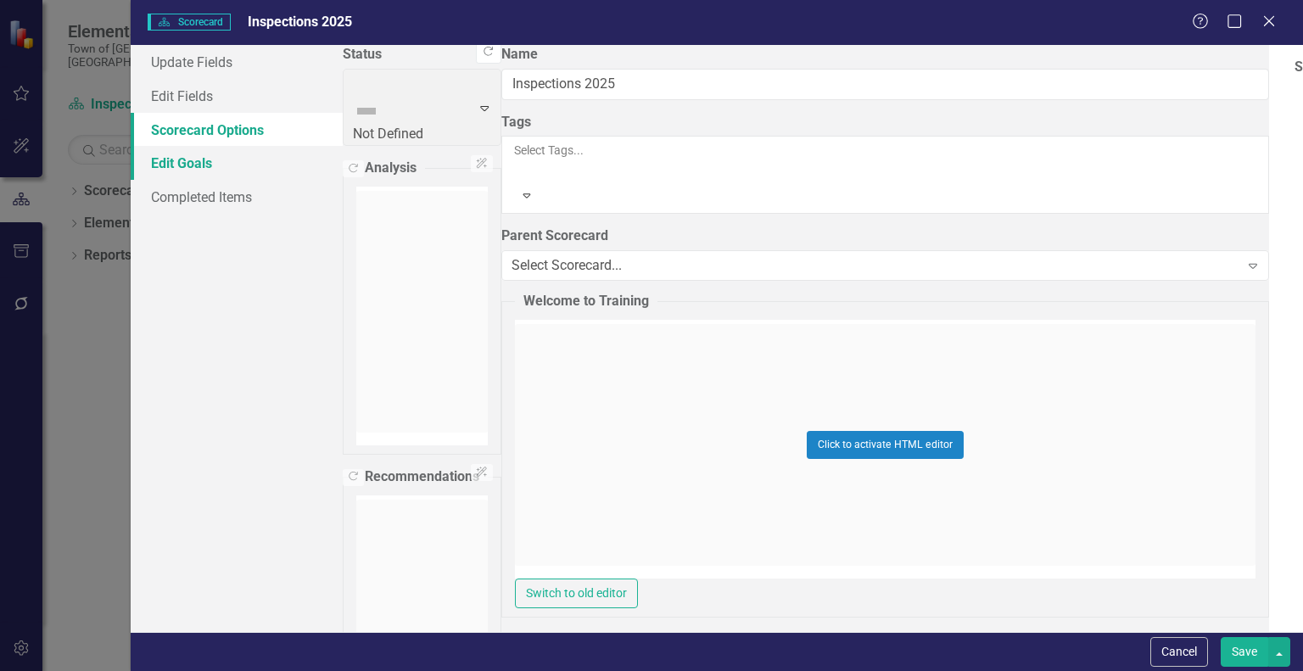
click at [227, 164] on link "Edit Goals" at bounding box center [237, 163] width 212 height 34
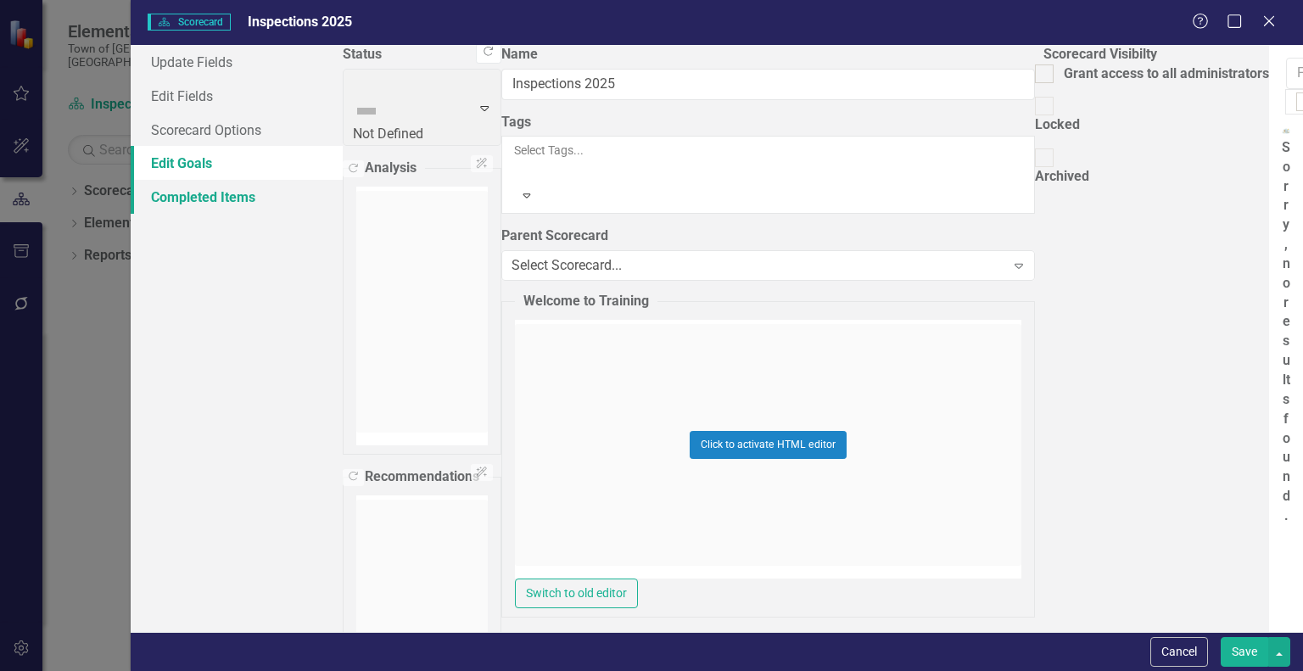
click at [212, 202] on link "Completed Items" at bounding box center [237, 197] width 212 height 34
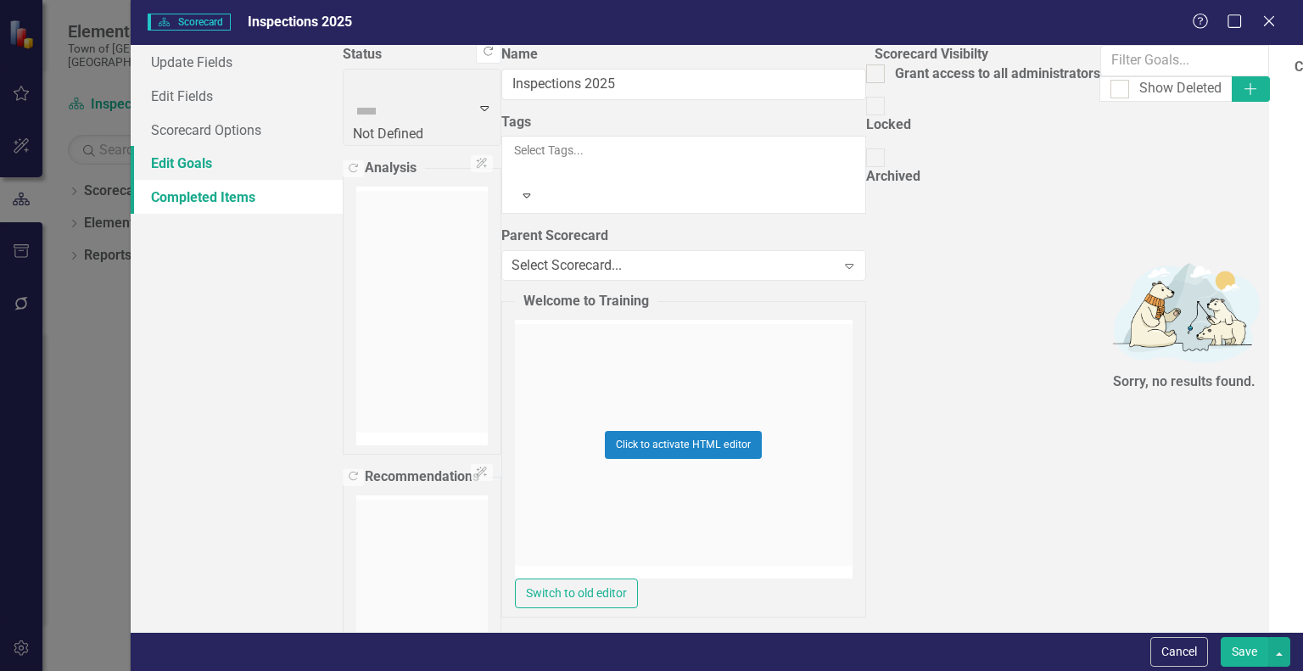
click at [214, 162] on link "Edit Goals" at bounding box center [237, 163] width 212 height 34
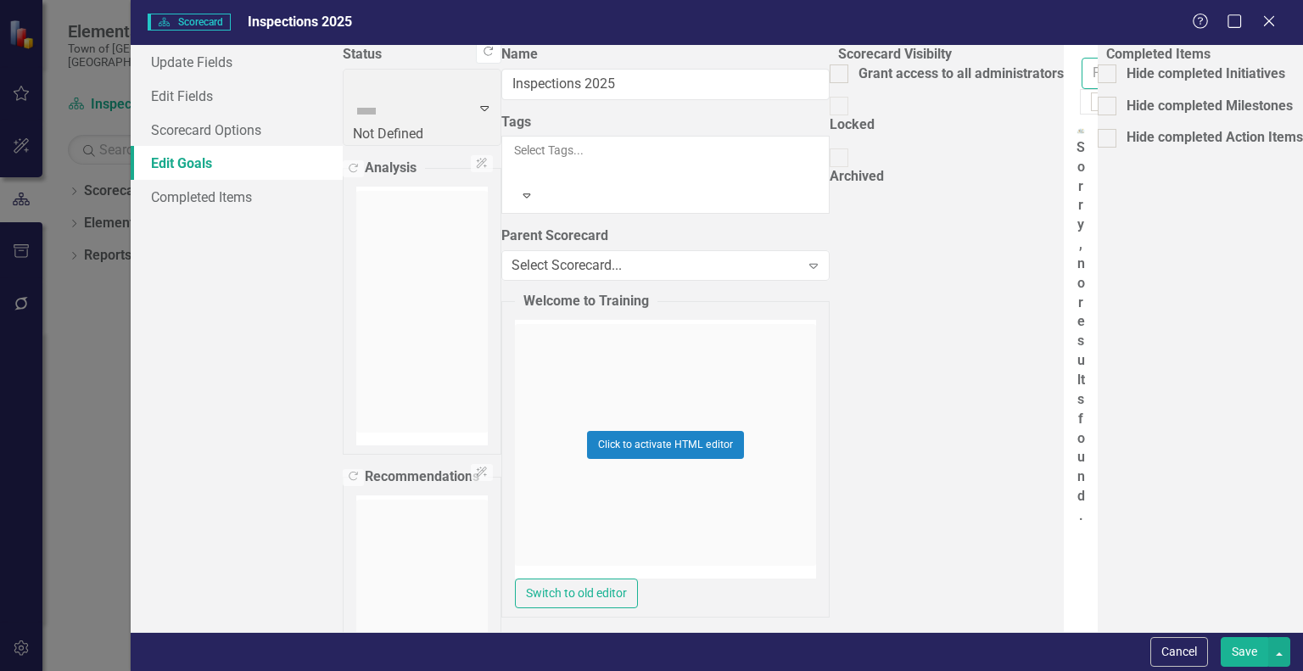
click at [1082, 77] on input "text" at bounding box center [1145, 73] width 127 height 31
click at [57, 332] on div "Scorecard Scorecard Inspections 2025 Help Maximize Close Update Fields Edit Fie…" at bounding box center [651, 335] width 1303 height 671
click at [1186, 657] on button "Cancel" at bounding box center [1180, 652] width 58 height 30
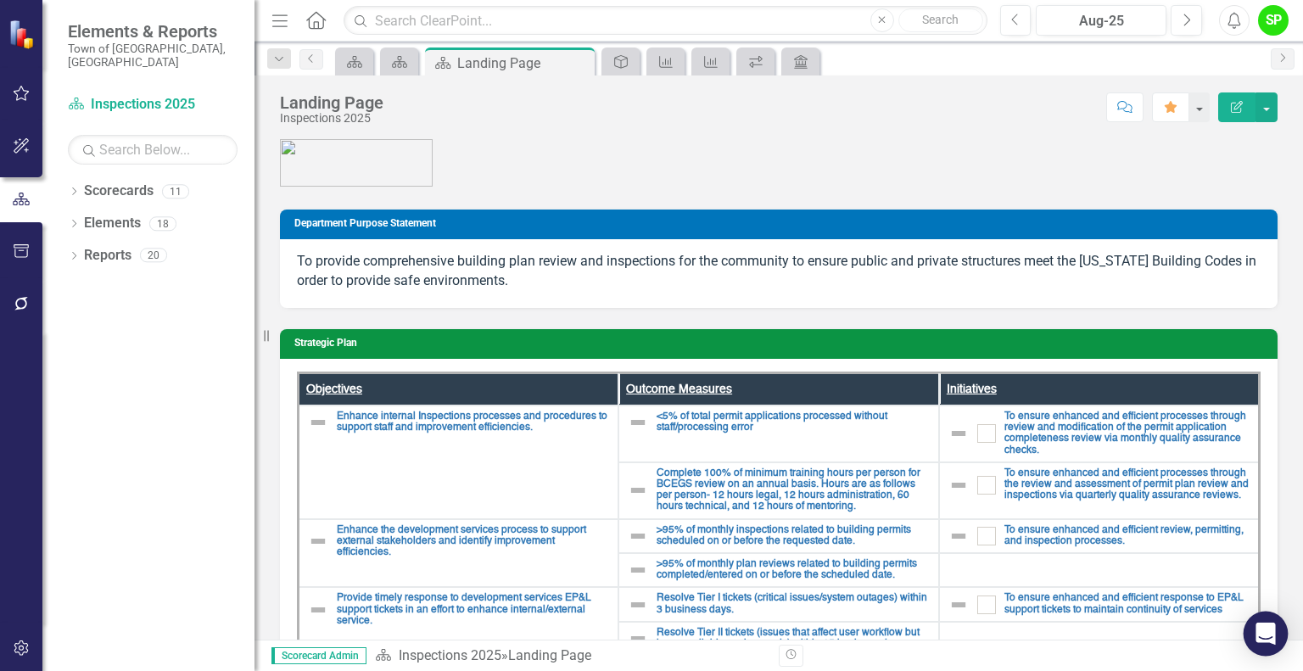
click at [1256, 634] on div "Open Intercom Messenger" at bounding box center [1266, 634] width 45 height 45
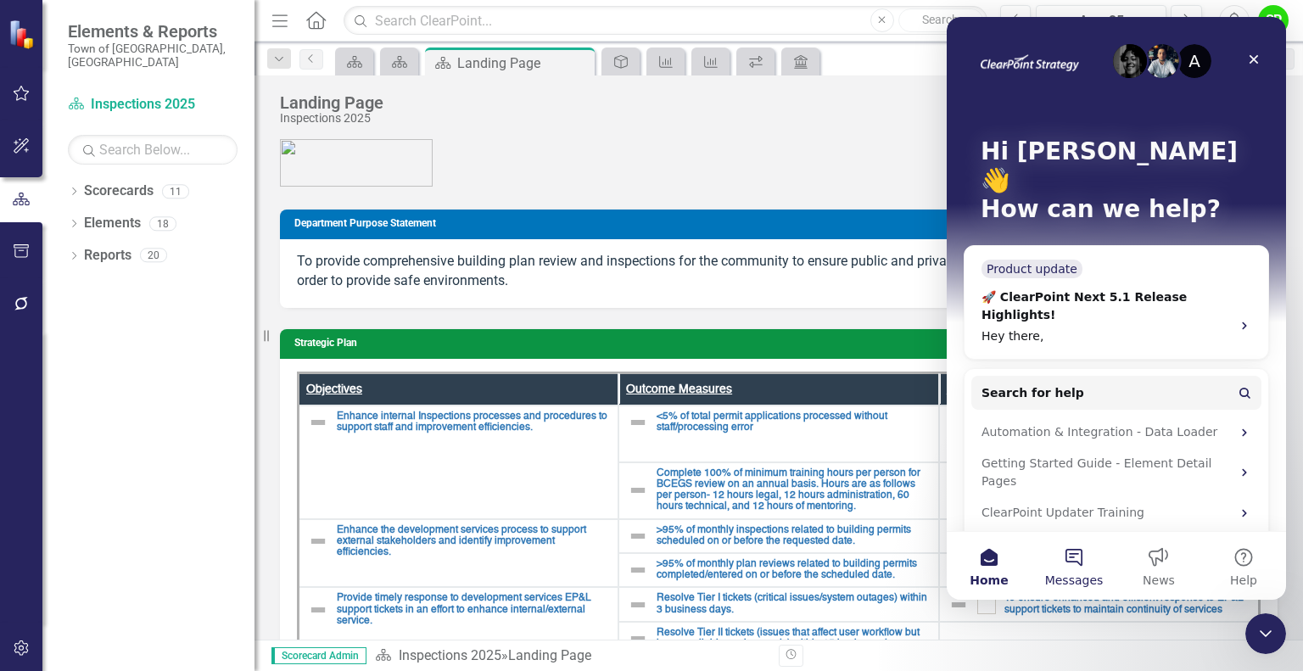
scroll to position [0, 0]
click at [1058, 384] on span "Search for help" at bounding box center [1033, 393] width 103 height 18
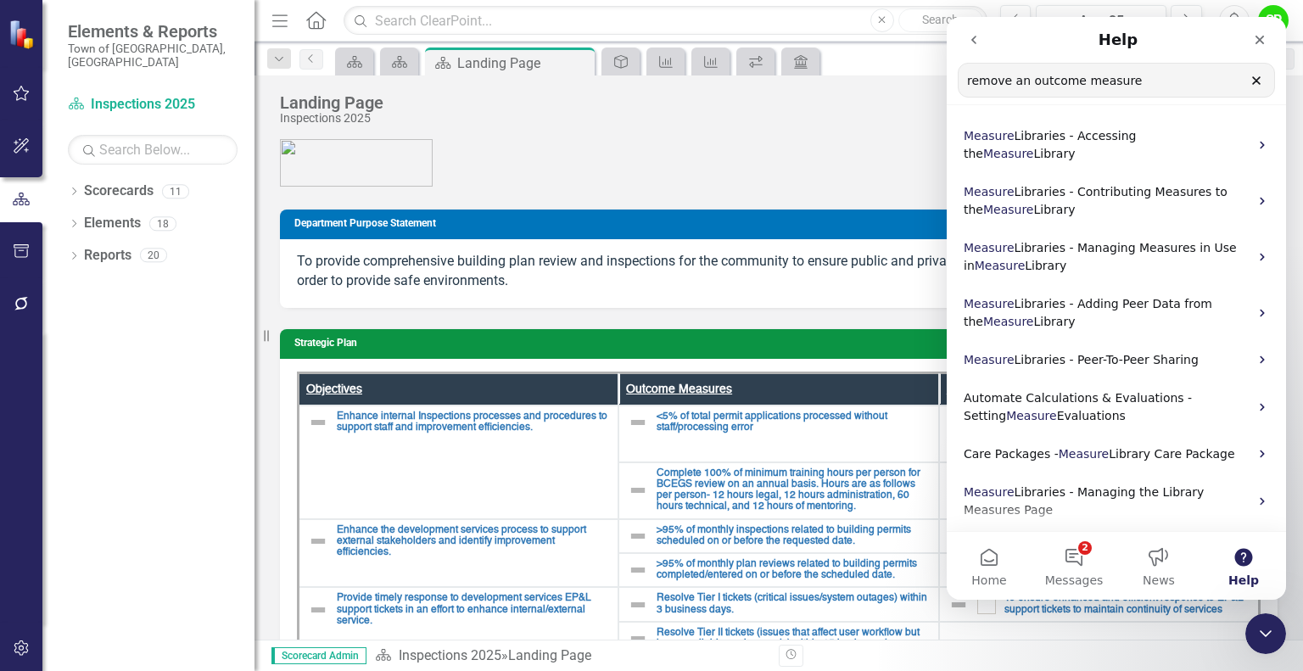
click at [995, 80] on input "remove an outcome measure" at bounding box center [1117, 80] width 316 height 33
click at [1246, 563] on button "Help" at bounding box center [1244, 566] width 85 height 68
drag, startPoint x: 1140, startPoint y: 92, endPoint x: 959, endPoint y: 81, distance: 181.1
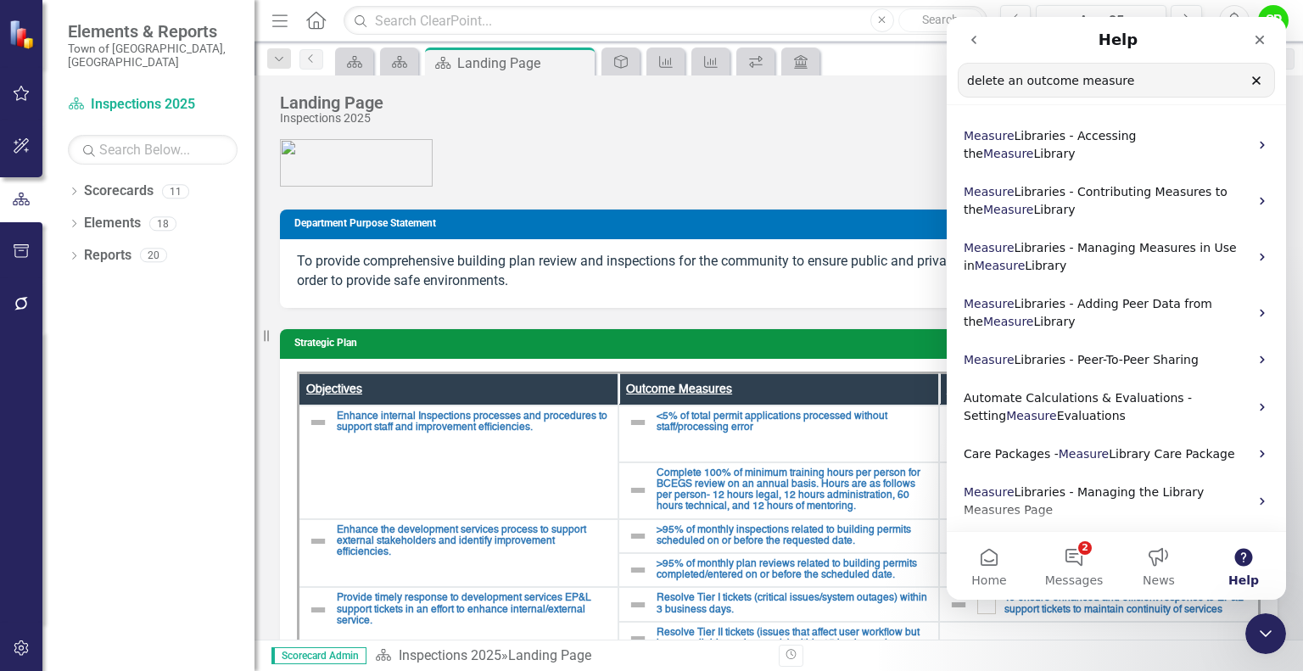
click at [959, 81] on input "delete an outcome measure" at bounding box center [1117, 80] width 316 height 33
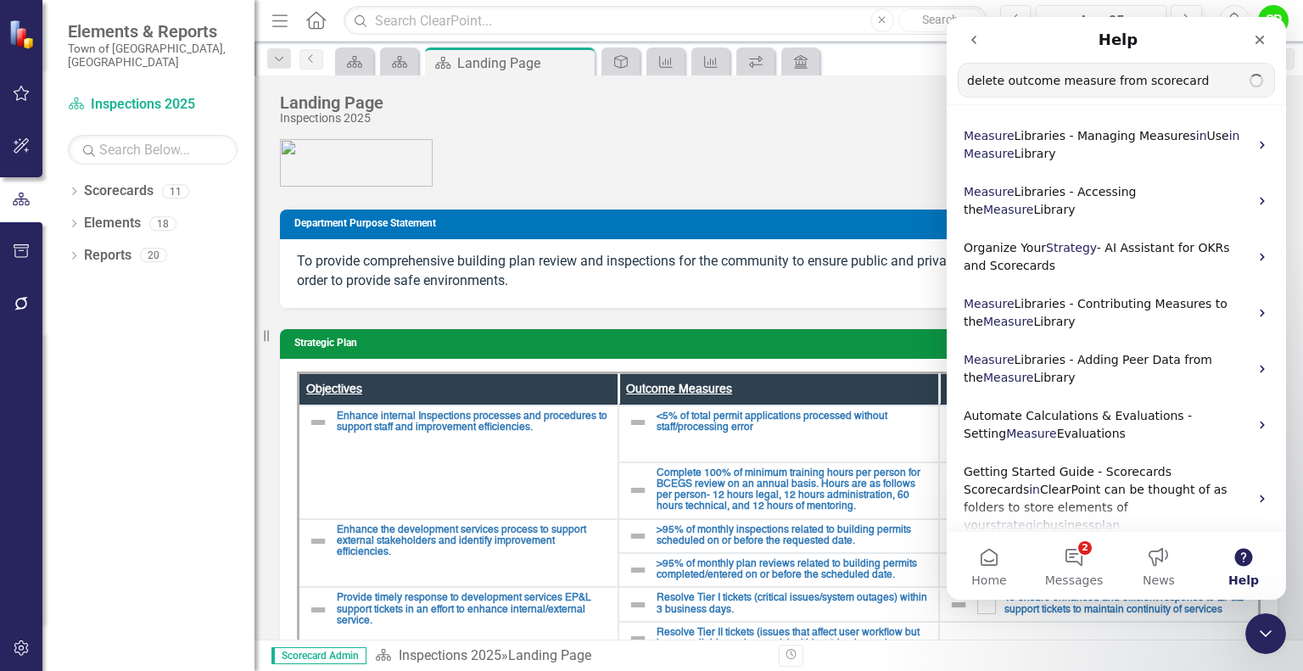
type input "delete outcome measure from scorecard"
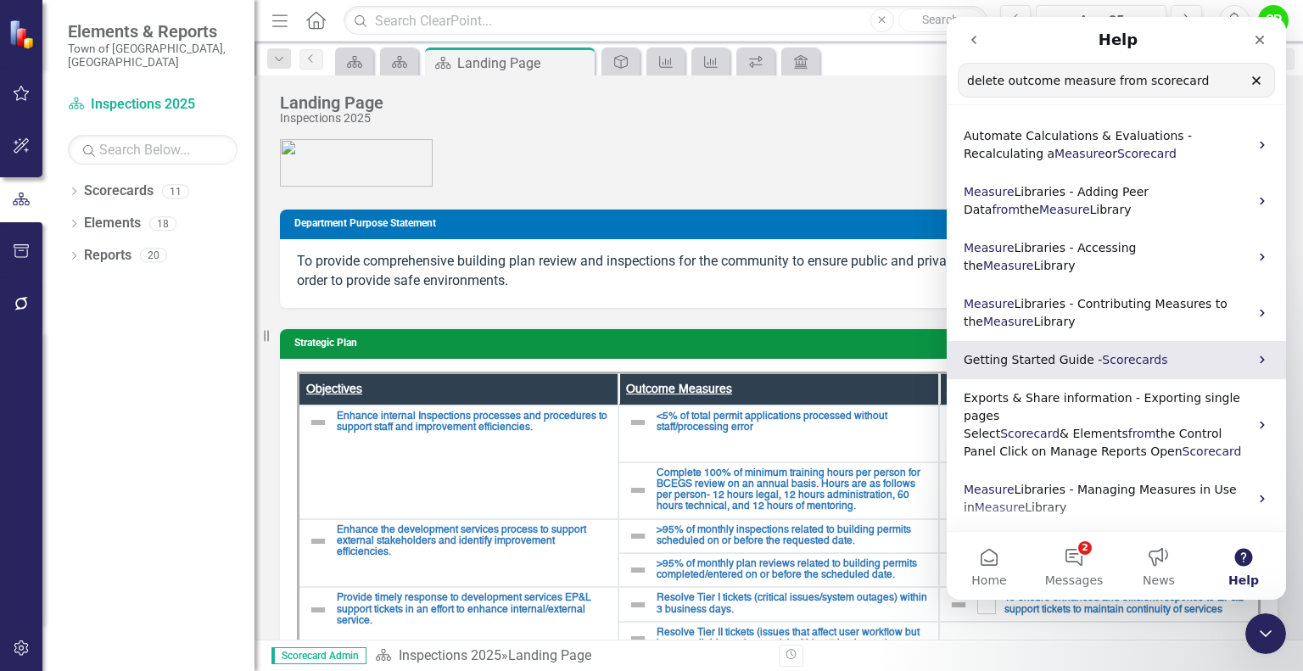
click at [1207, 351] on p "Getting Started Guide - Scorecards" at bounding box center [1106, 360] width 285 height 18
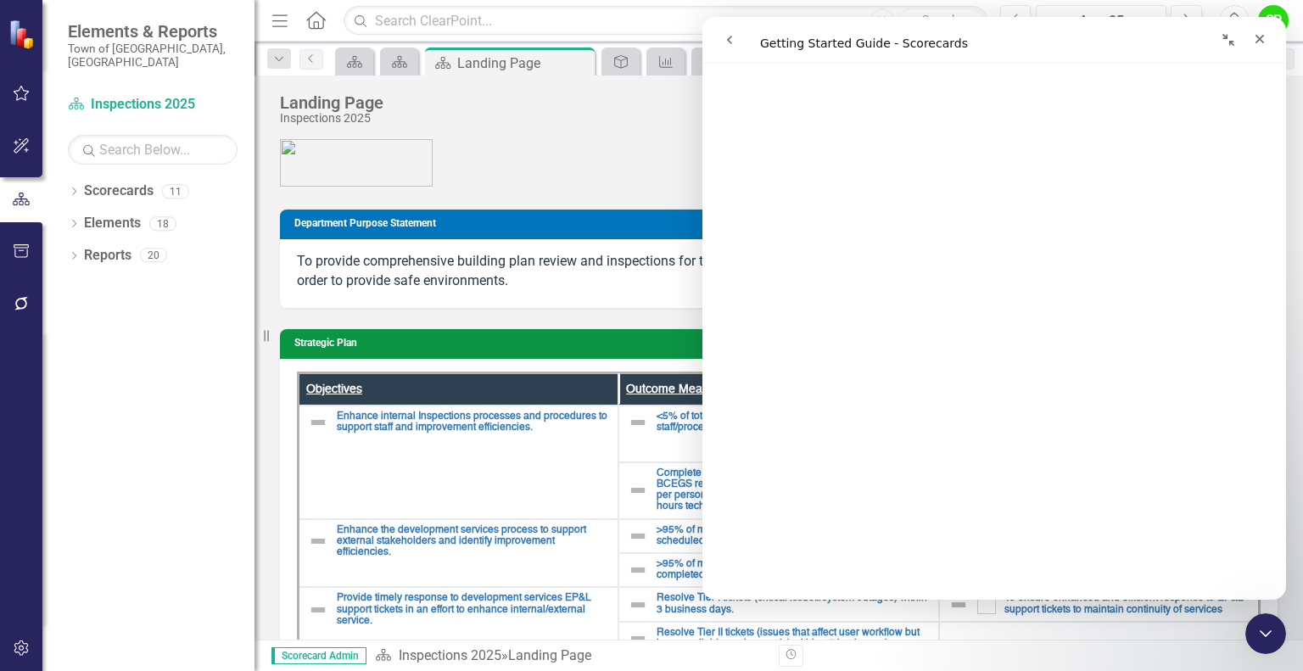
scroll to position [447, 0]
click at [76, 188] on icon at bounding box center [74, 192] width 4 height 8
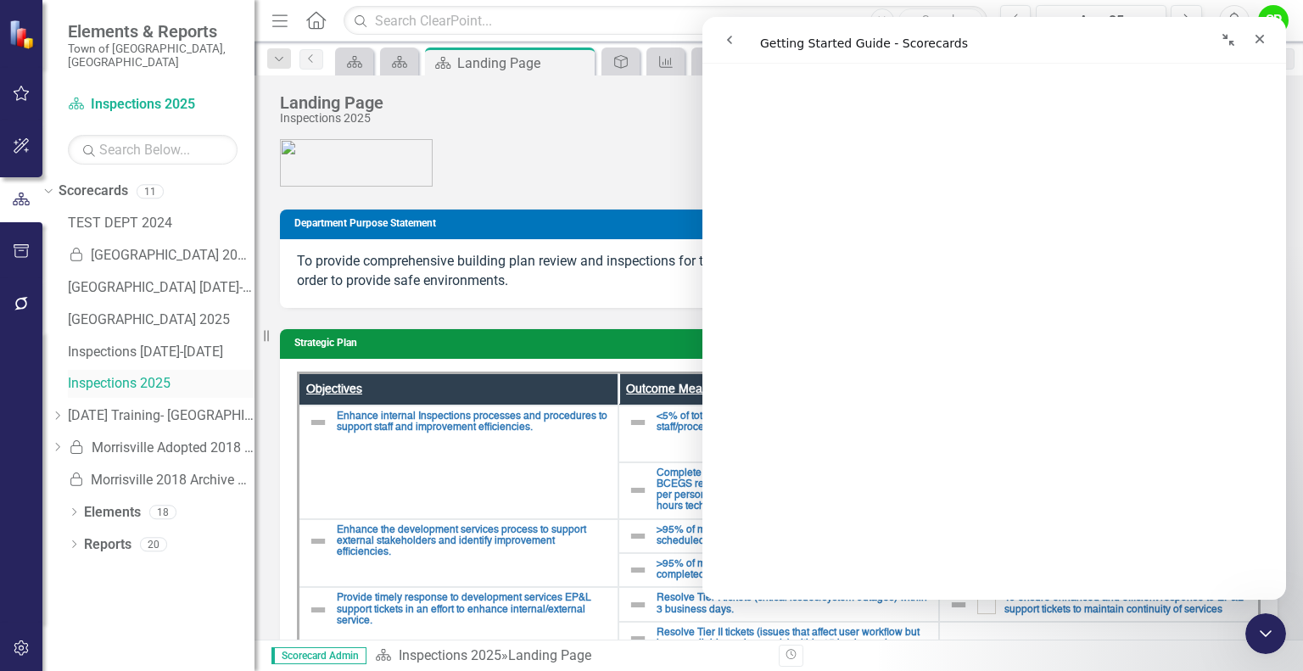
scroll to position [2196, 0]
click at [568, 298] on div "To provide comprehensive building plan review and inspections for the community…" at bounding box center [779, 273] width 998 height 69
click at [1263, 36] on icon "Close" at bounding box center [1260, 39] width 9 height 9
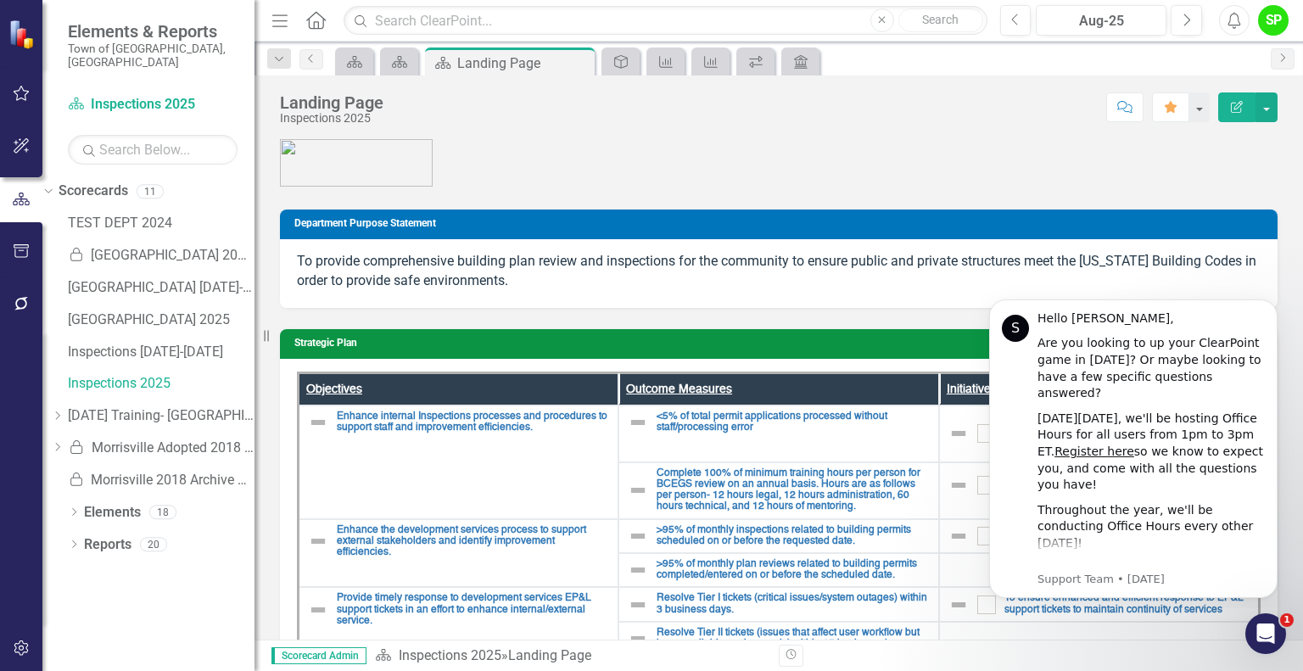
scroll to position [0, 0]
click at [1269, 301] on icon "Dismiss notification" at bounding box center [1273, 304] width 9 height 9
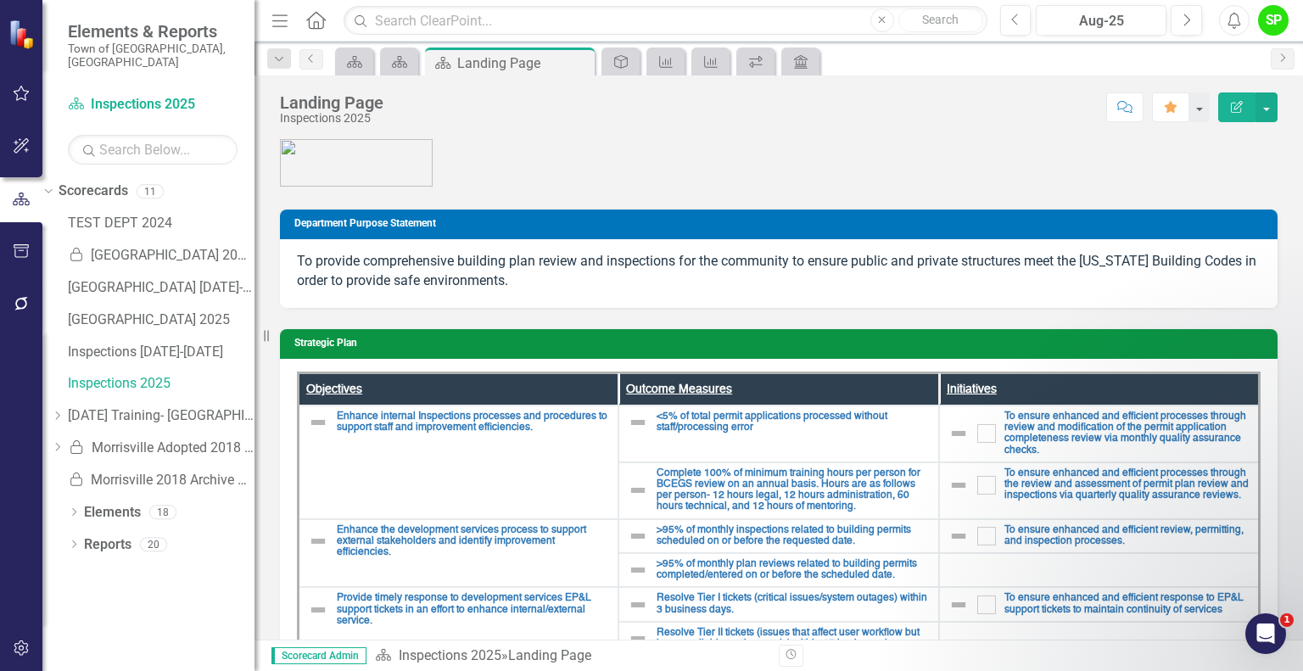
click at [1241, 106] on icon "Edit Report" at bounding box center [1237, 107] width 15 height 12
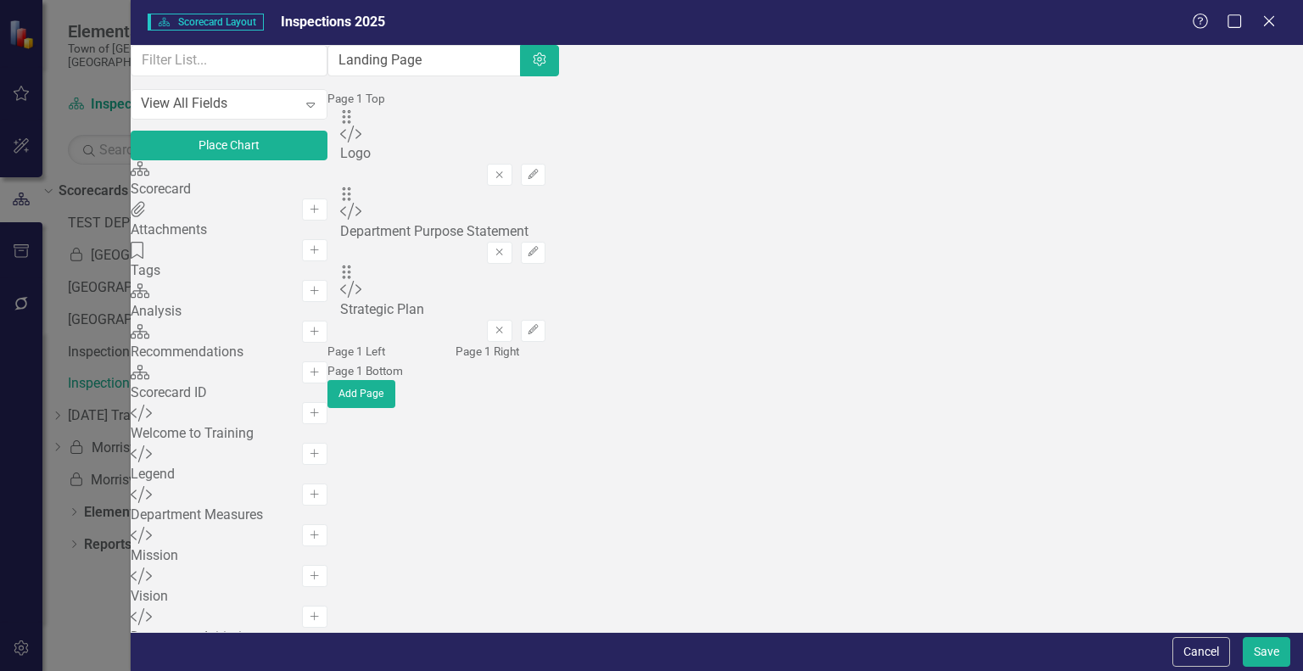
click at [300, 199] on div "Scorecard Scorecard Add" at bounding box center [229, 180] width 197 height 41
click at [321, 213] on icon "Add" at bounding box center [314, 210] width 13 height 10
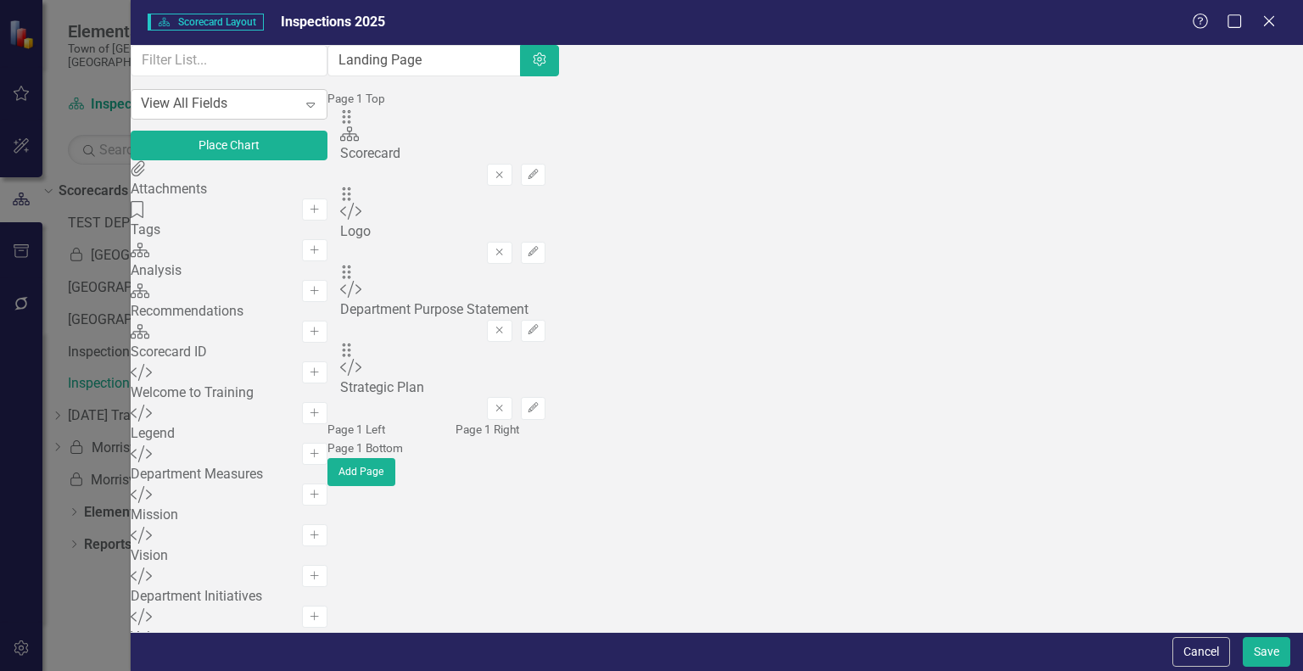
click at [319, 111] on icon "Expand" at bounding box center [310, 105] width 17 height 14
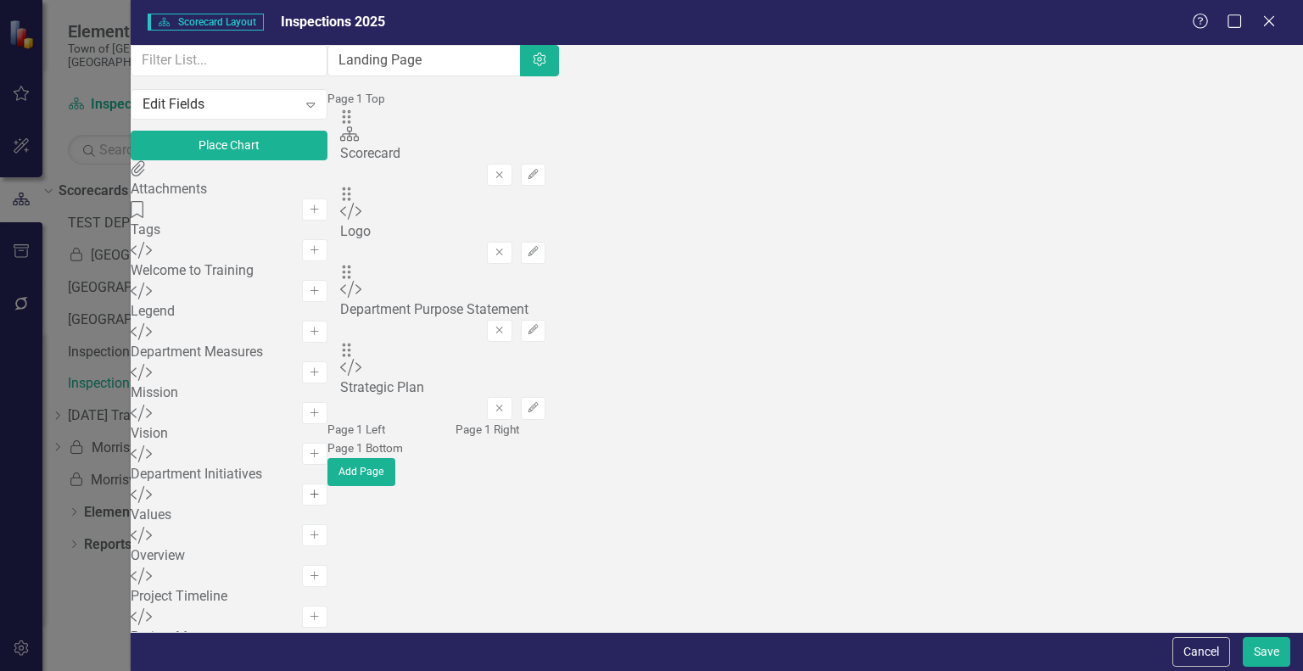
click at [321, 500] on icon "Add" at bounding box center [314, 495] width 13 height 10
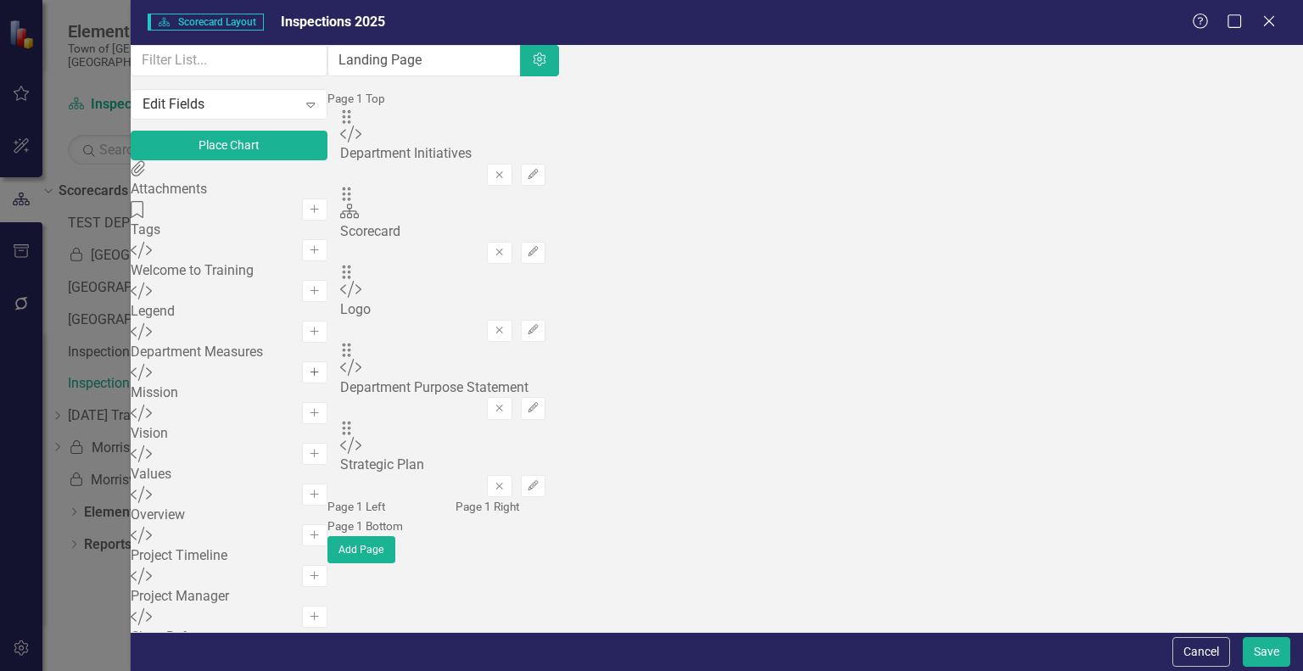
click at [327, 384] on button "Add" at bounding box center [314, 372] width 25 height 22
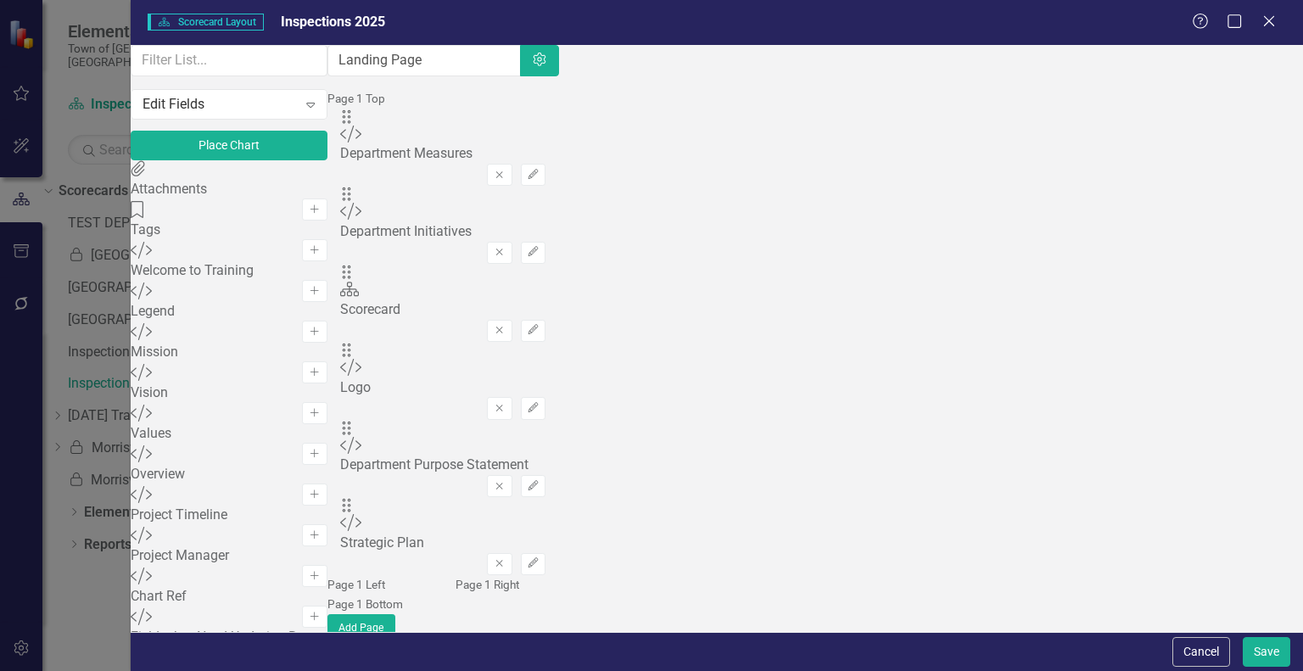
click at [546, 164] on div "Department Measures" at bounding box center [442, 154] width 205 height 20
click at [1205, 649] on button "Cancel" at bounding box center [1202, 652] width 58 height 30
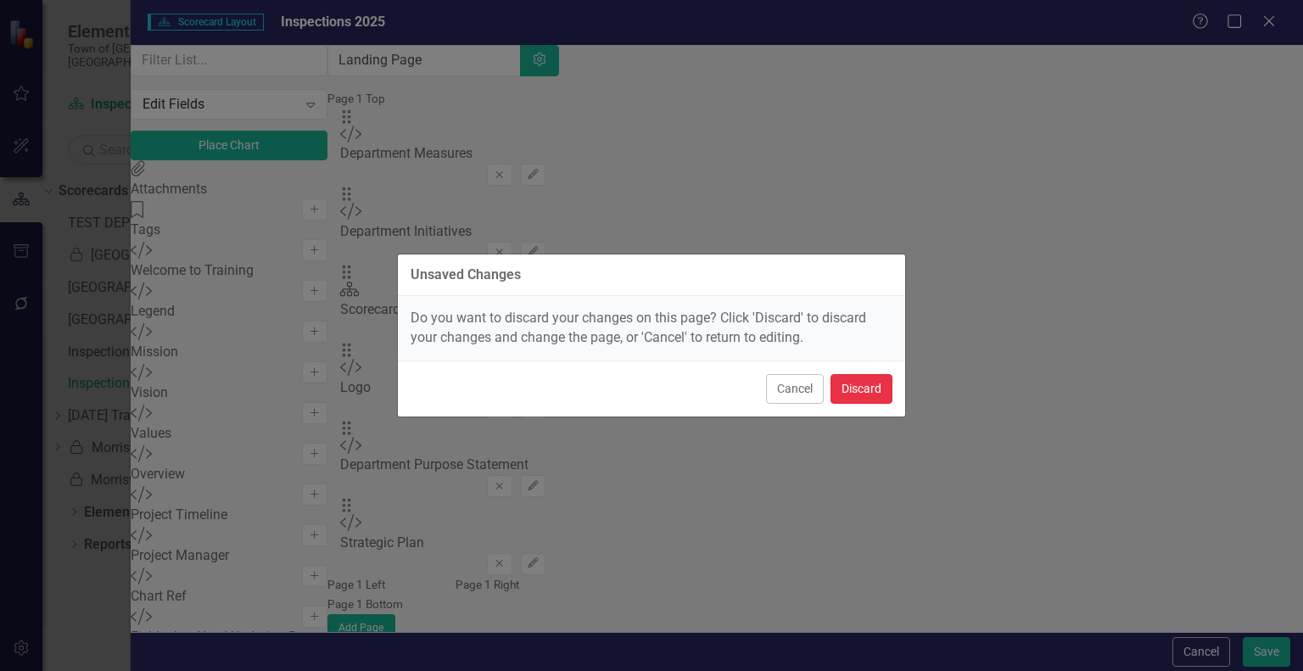
click at [858, 386] on button "Discard" at bounding box center [862, 389] width 62 height 30
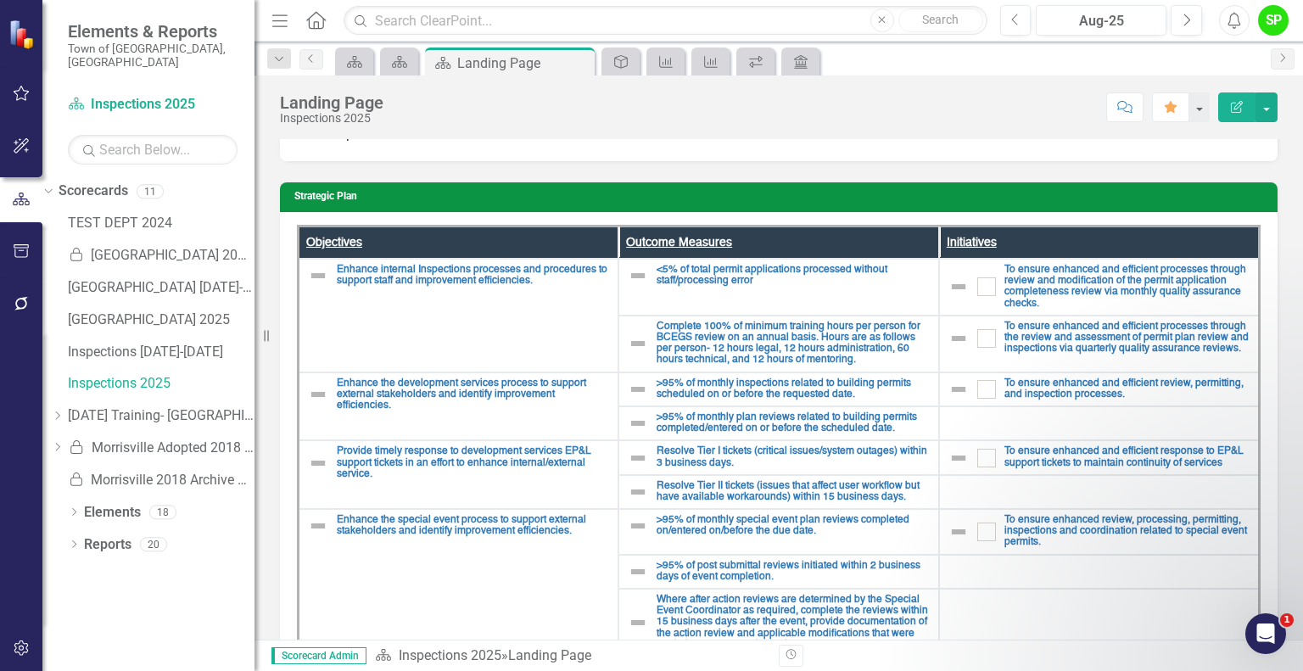
scroll to position [236, 0]
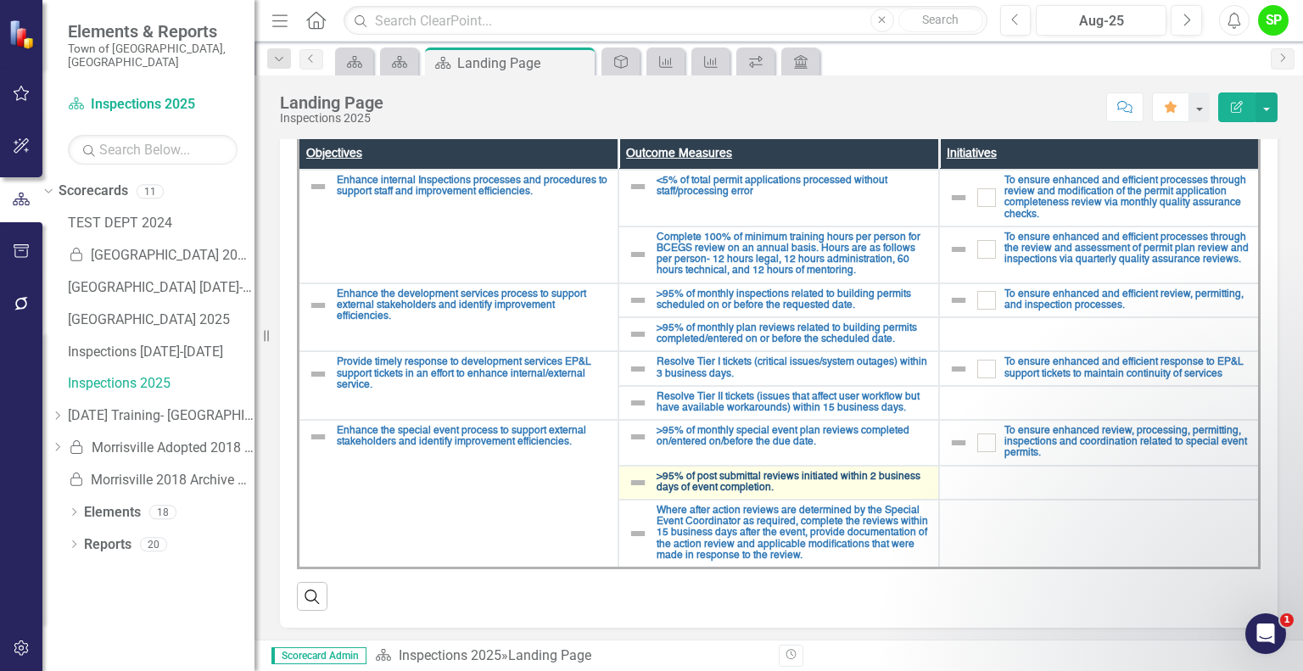
click at [739, 479] on link ">95% of post submittal reviews initiated within 2 business days of event comple…" at bounding box center [793, 483] width 273 height 22
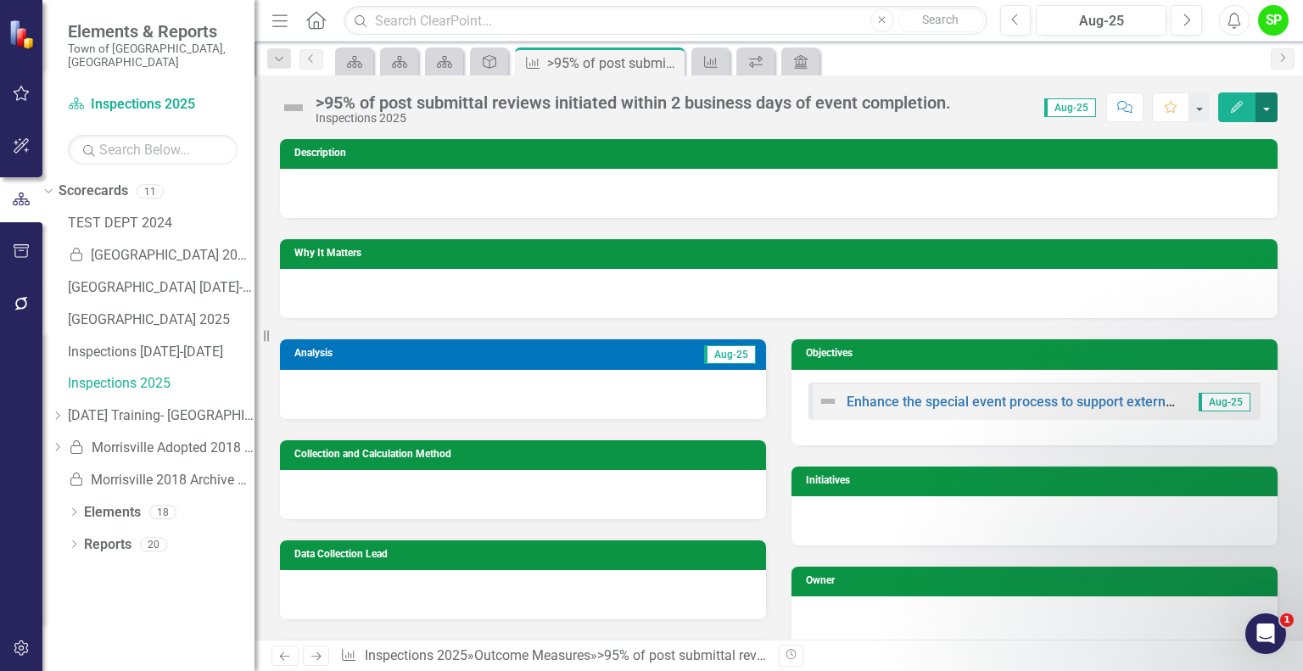
click at [1266, 111] on button "button" at bounding box center [1267, 107] width 22 height 30
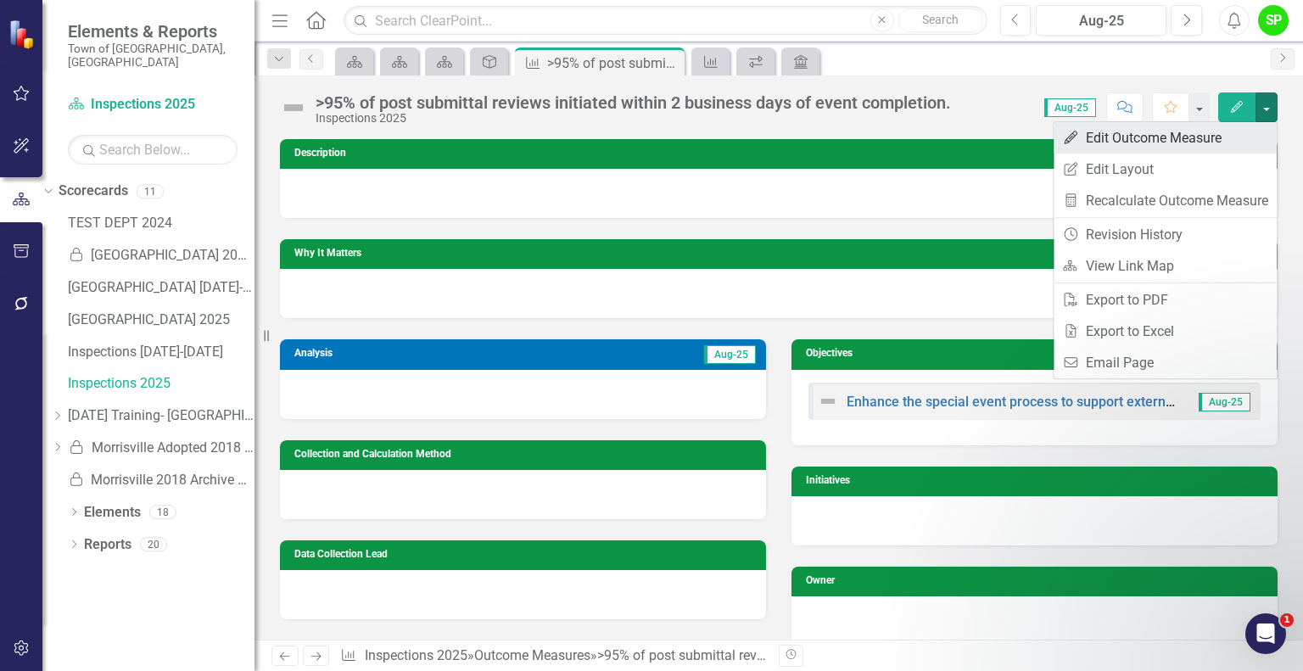
click at [1196, 138] on link "Edit Edit Outcome Measure" at bounding box center [1165, 137] width 223 height 31
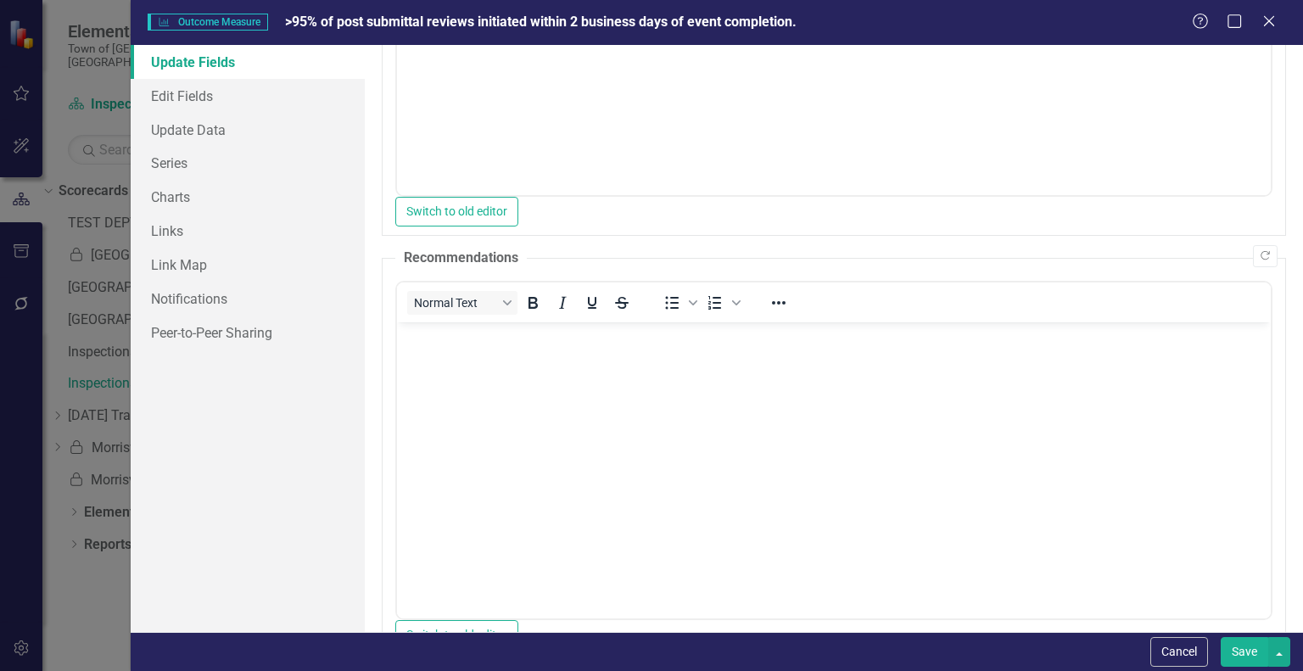
scroll to position [359, 0]
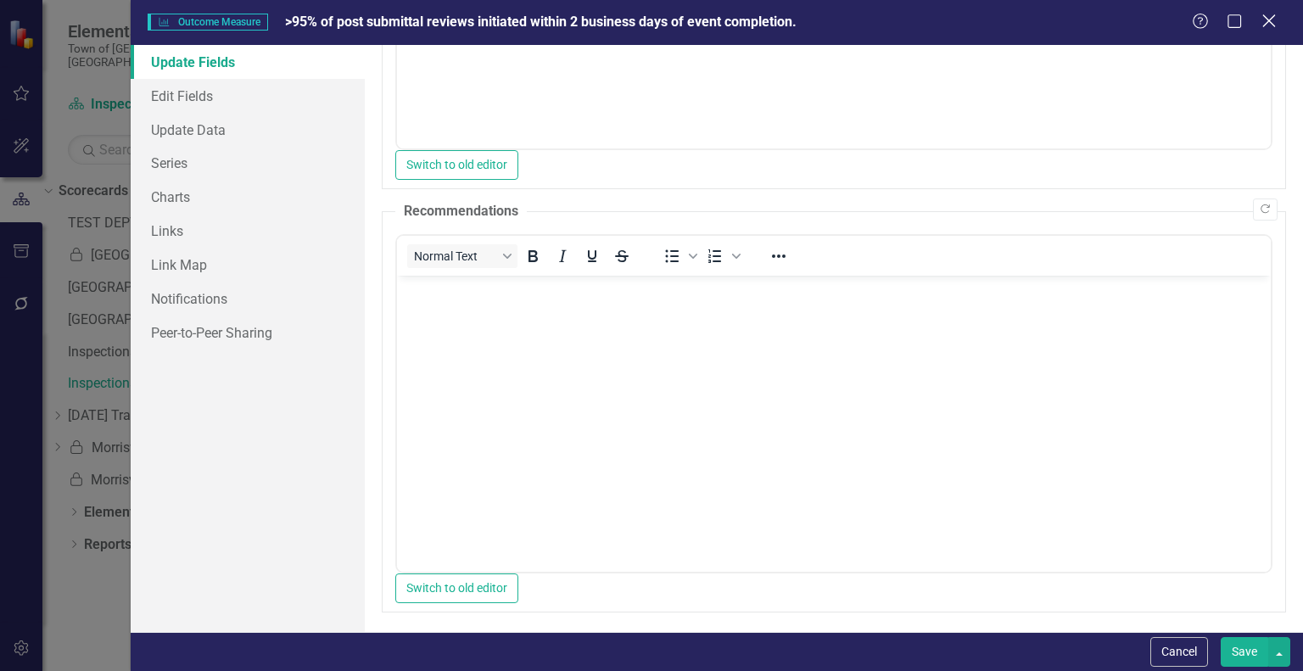
click at [1275, 23] on icon "Close" at bounding box center [1268, 21] width 21 height 16
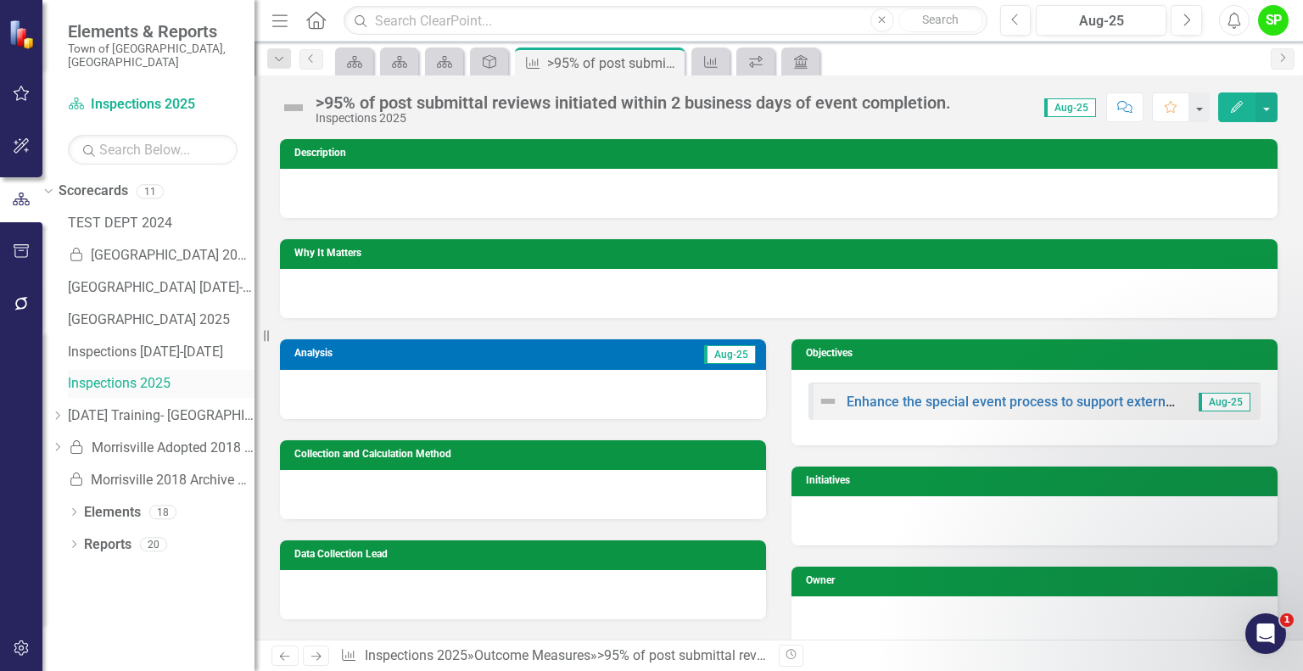
click at [155, 374] on link "Inspections 2025" at bounding box center [161, 384] width 187 height 20
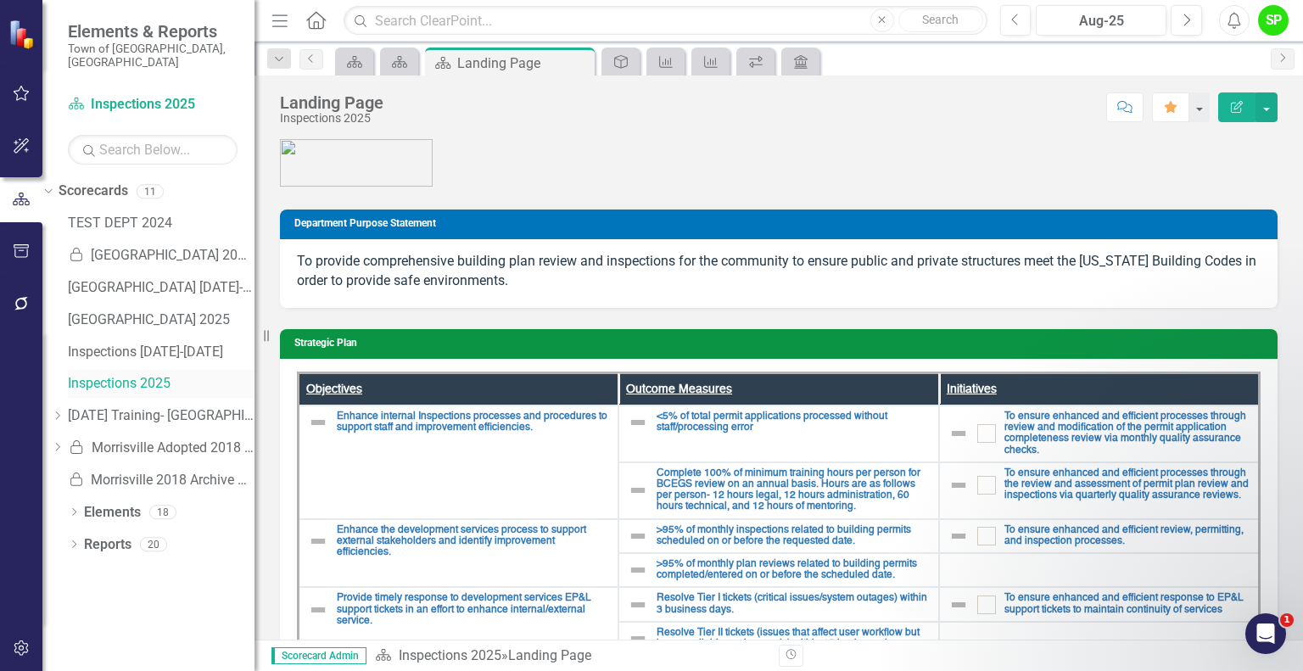
click at [155, 374] on link "Inspections 2025" at bounding box center [161, 384] width 187 height 20
click at [72, 509] on icon "Dropdown" at bounding box center [74, 513] width 12 height 9
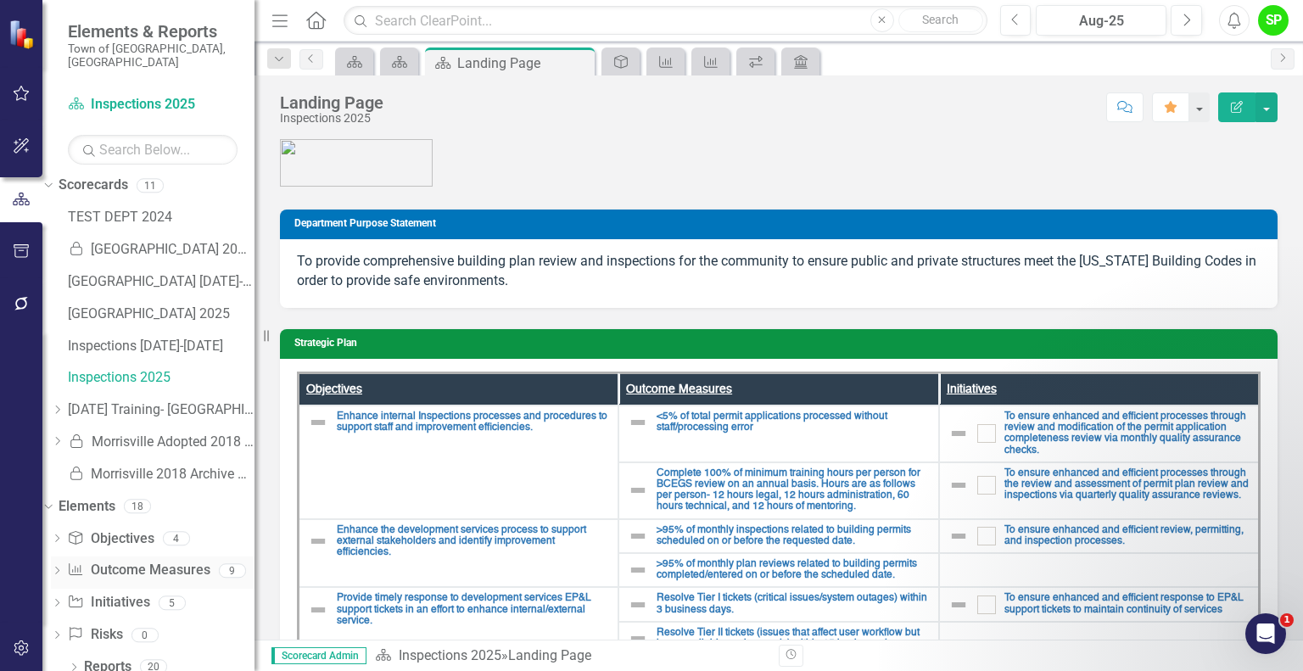
click at [185, 561] on link "Outcome Measure Outcome Measures" at bounding box center [138, 571] width 143 height 20
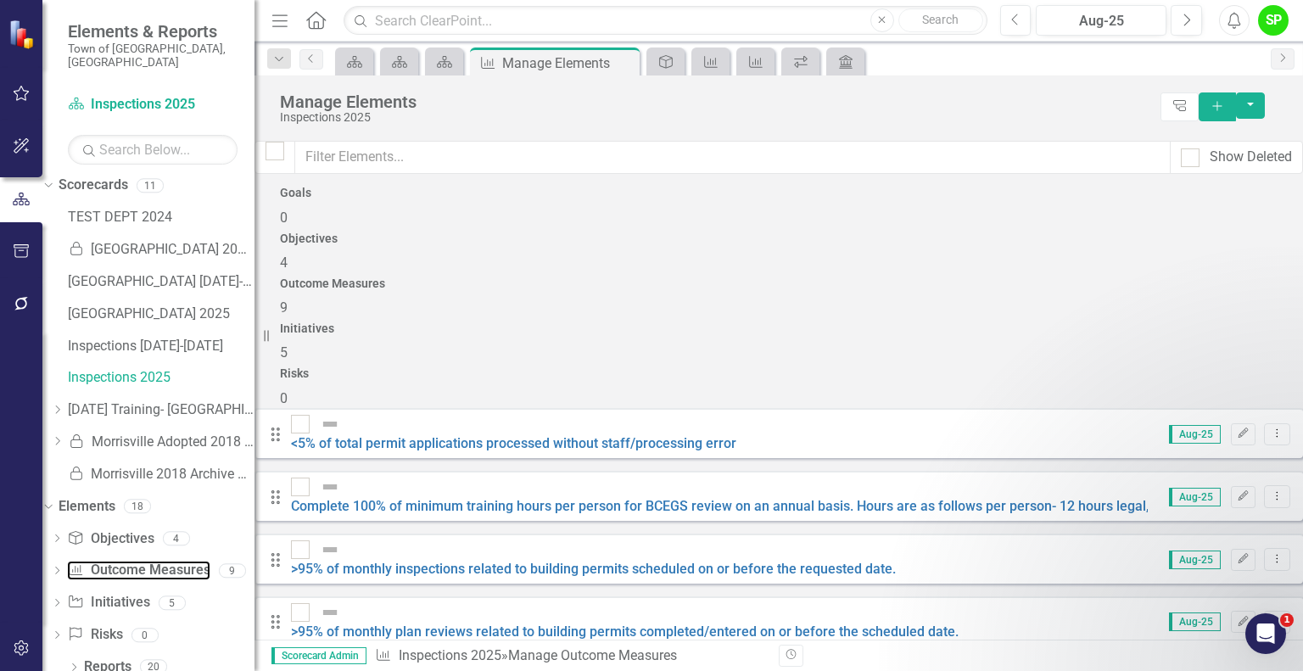
scroll to position [146, 0]
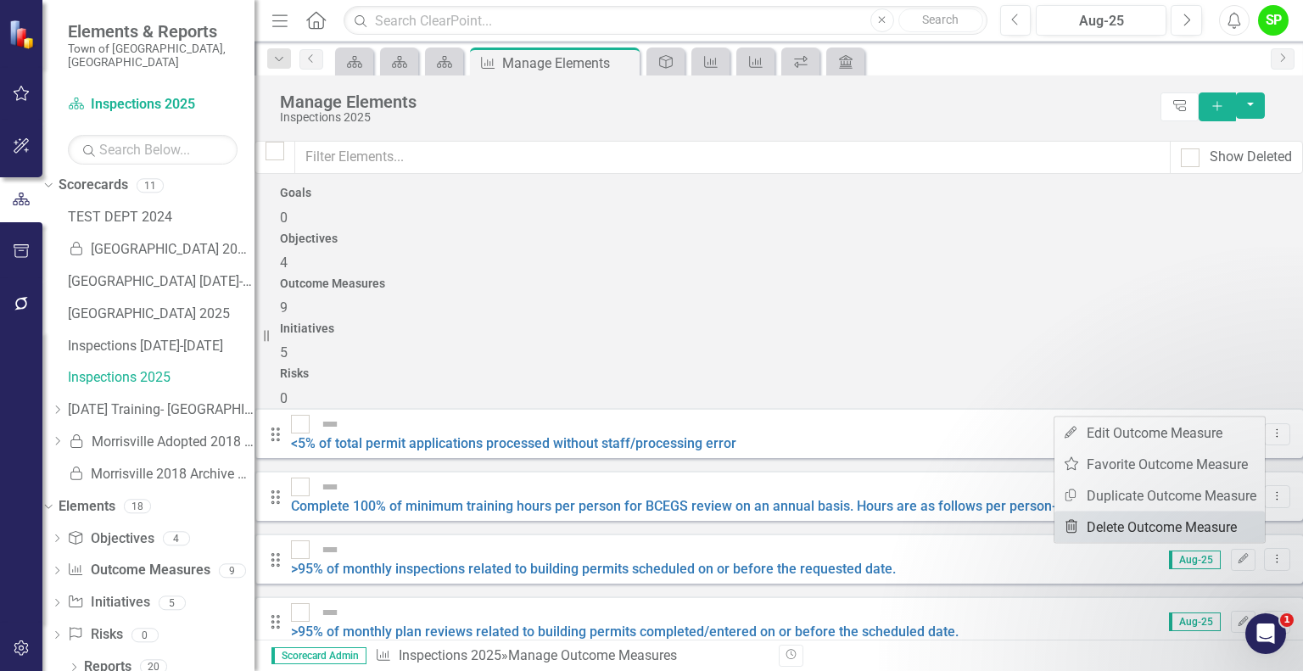
click at [1160, 529] on link "Trash Delete Outcome Measure" at bounding box center [1160, 527] width 210 height 31
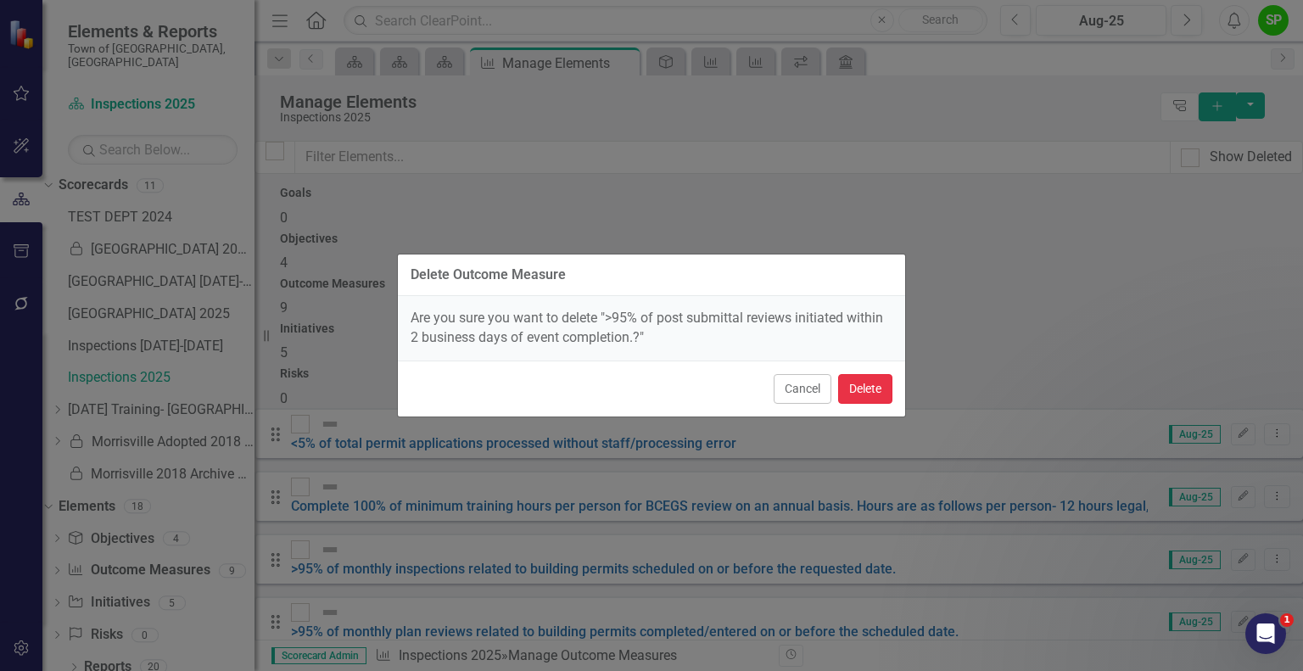
click at [859, 389] on button "Delete" at bounding box center [865, 389] width 54 height 30
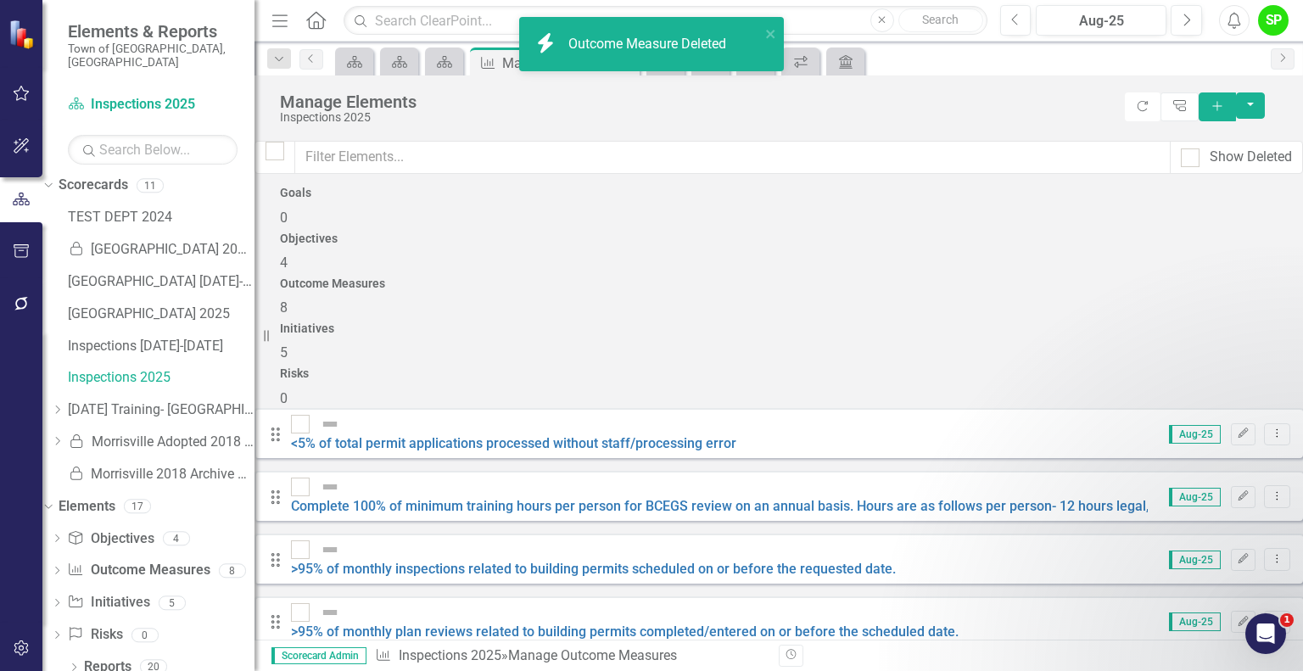
scroll to position [92, 0]
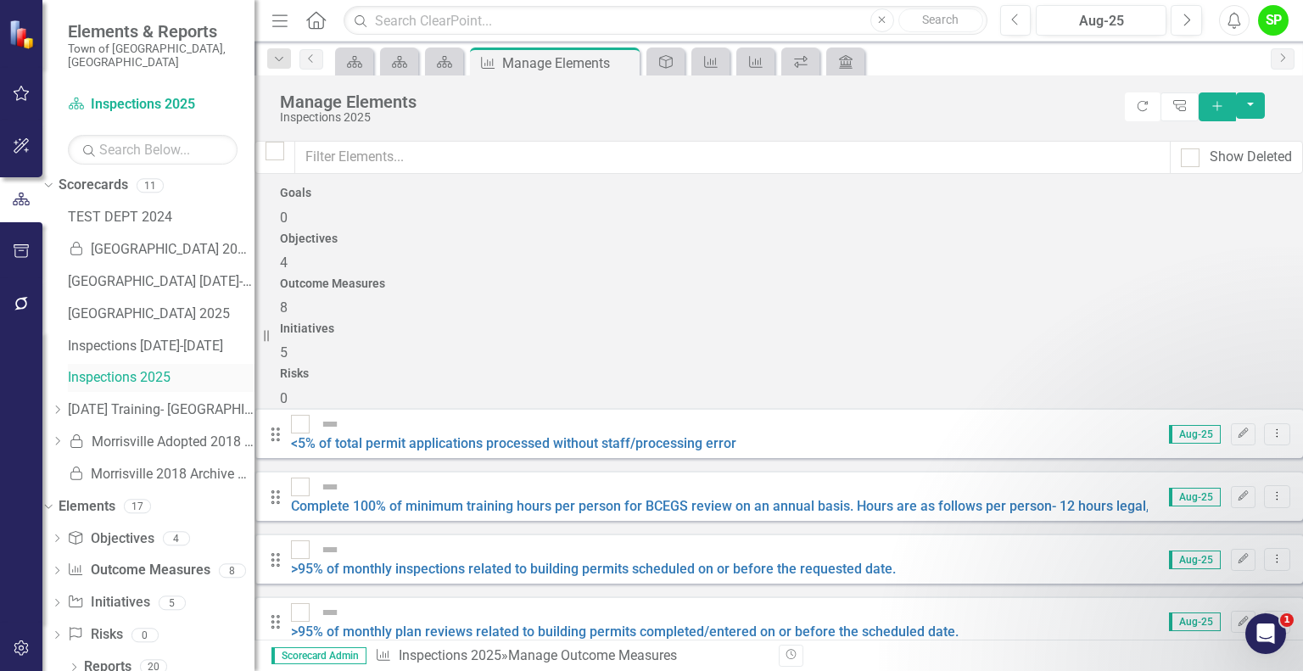
click at [115, 368] on link "Inspections 2025" at bounding box center [161, 378] width 187 height 20
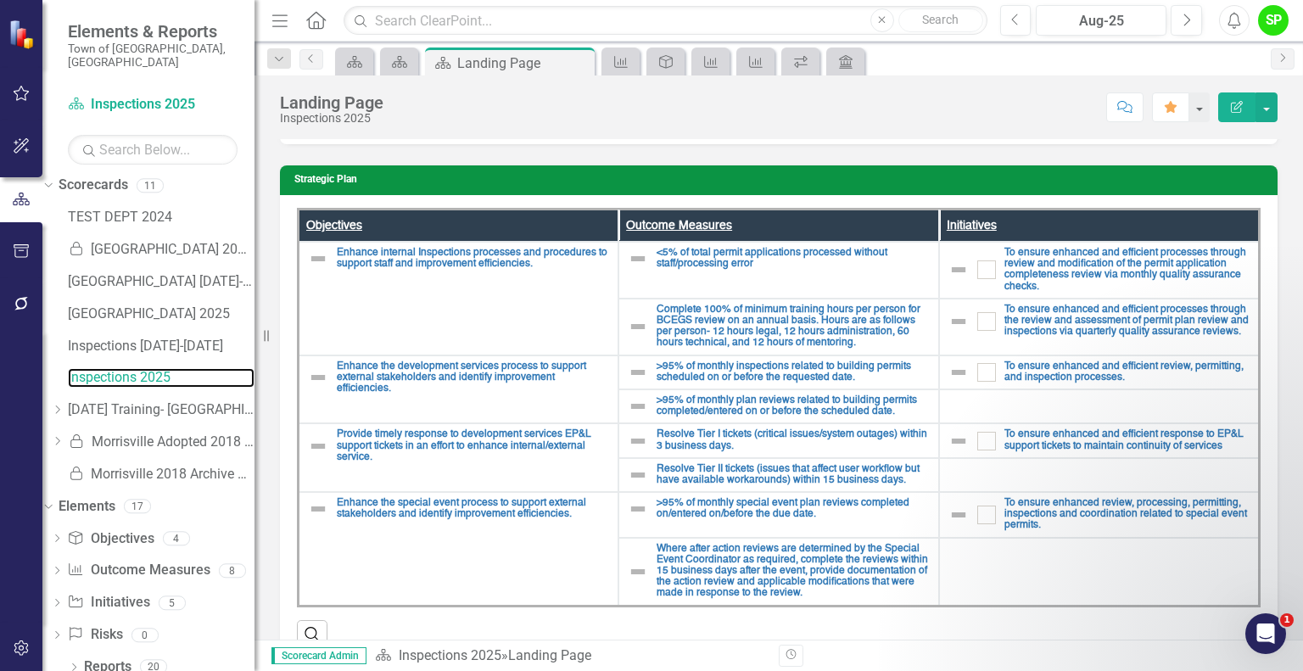
scroll to position [165, 0]
